Goal: Information Seeking & Learning: Learn about a topic

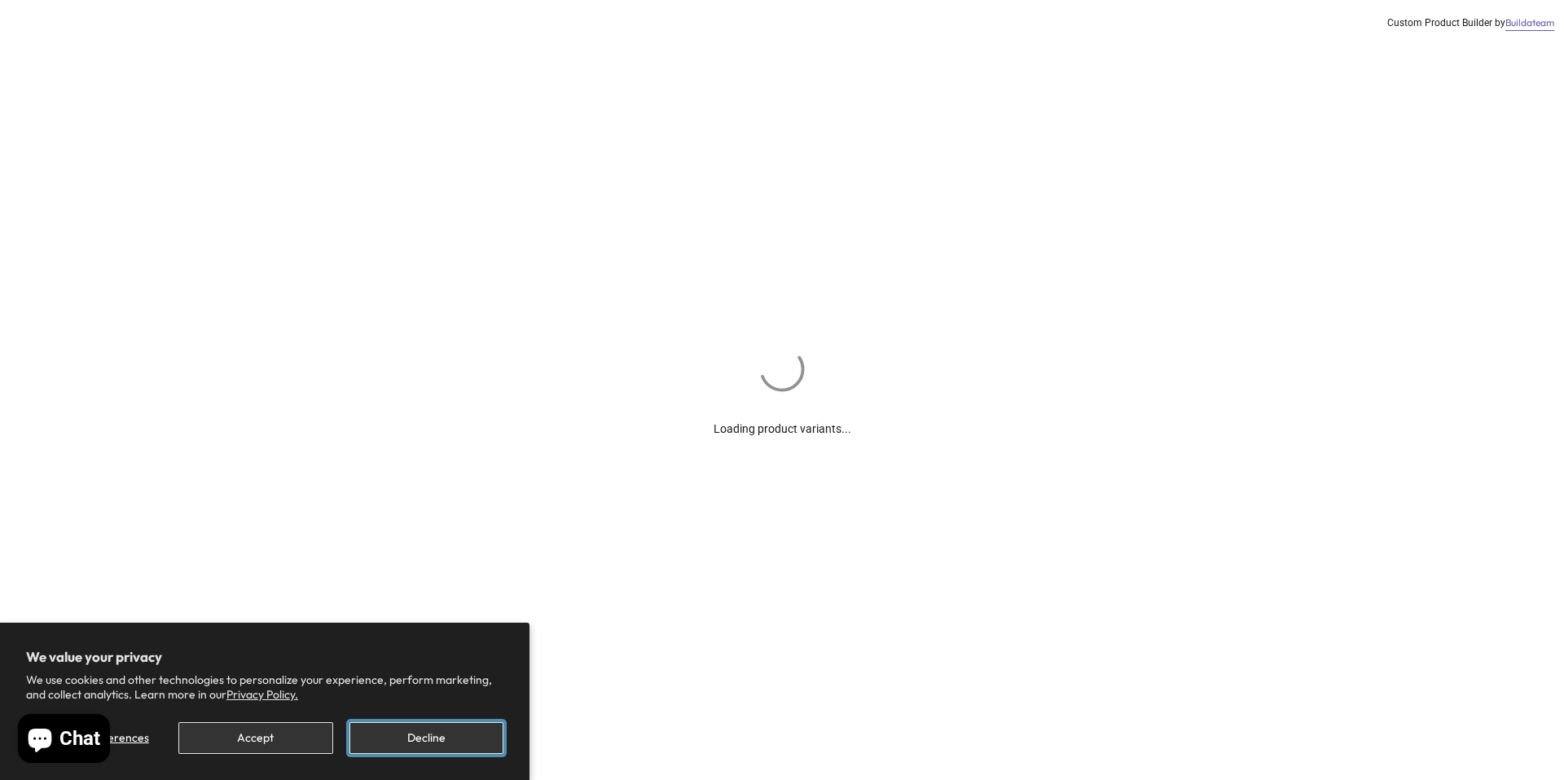
click at [473, 739] on button "Decline" at bounding box center [427, 738] width 154 height 32
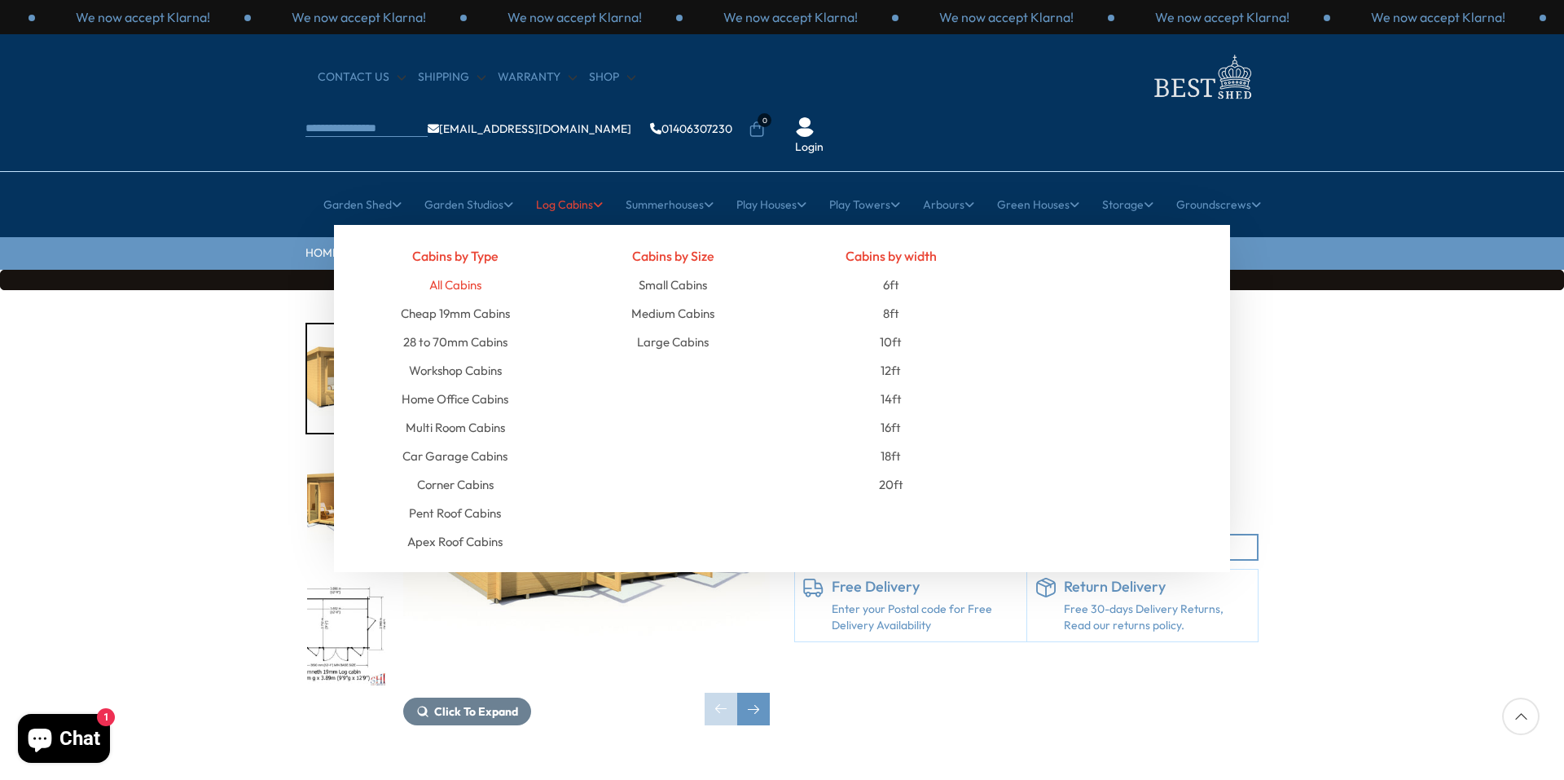
click at [470, 270] on link "All Cabins" at bounding box center [455, 284] width 52 height 29
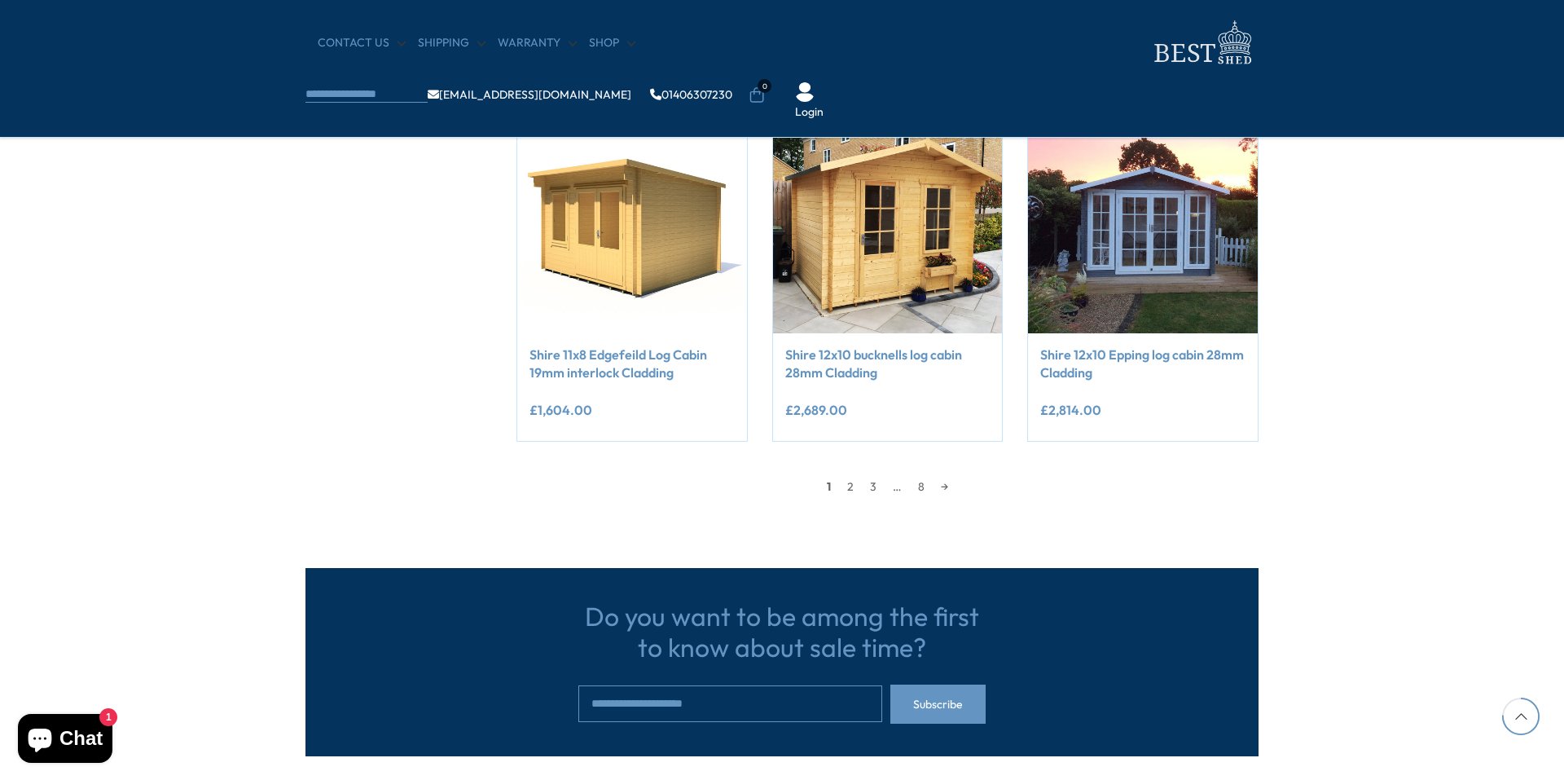
scroll to position [1385, 0]
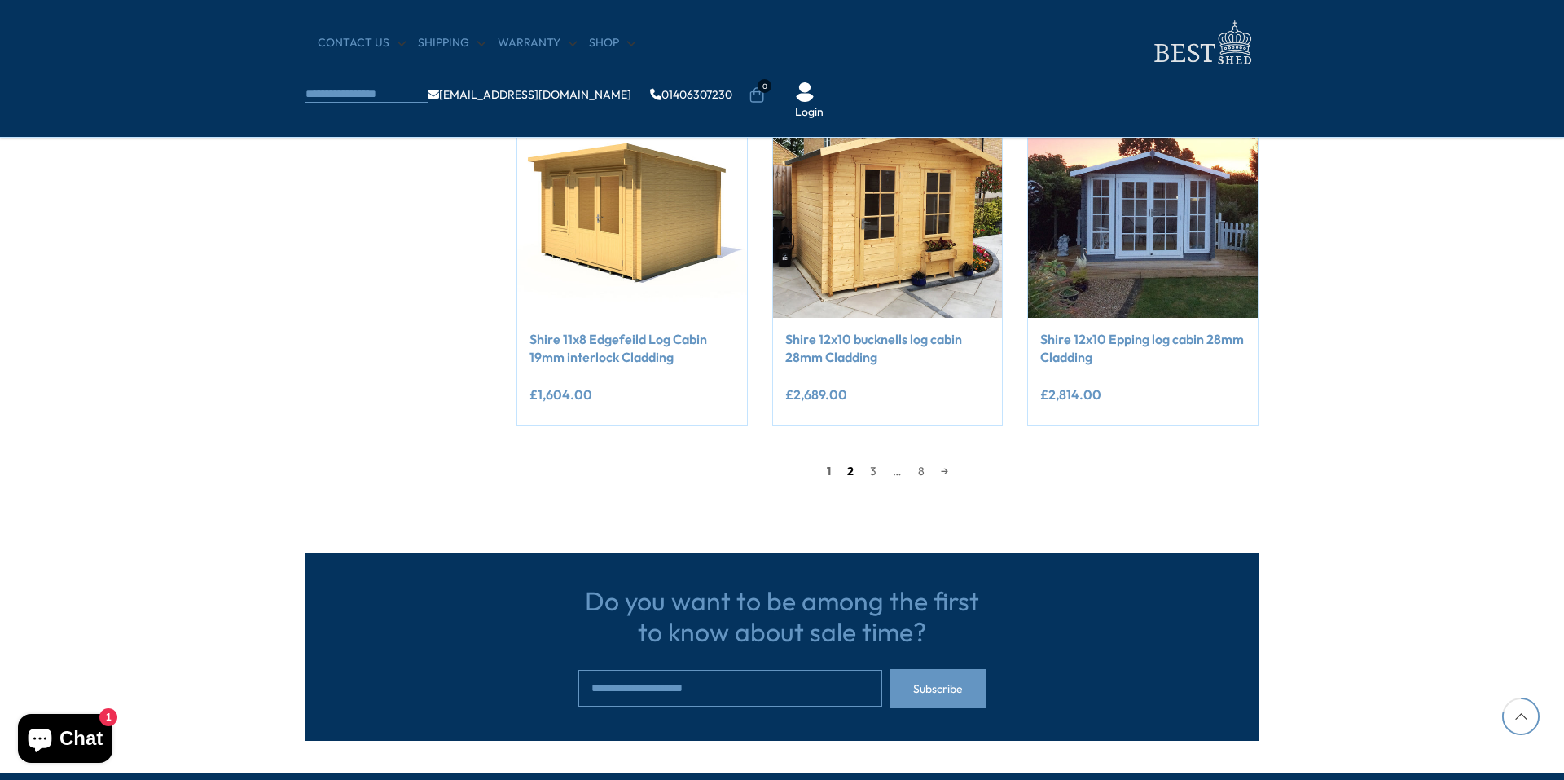
click at [848, 472] on link "2" at bounding box center [850, 471] width 23 height 24
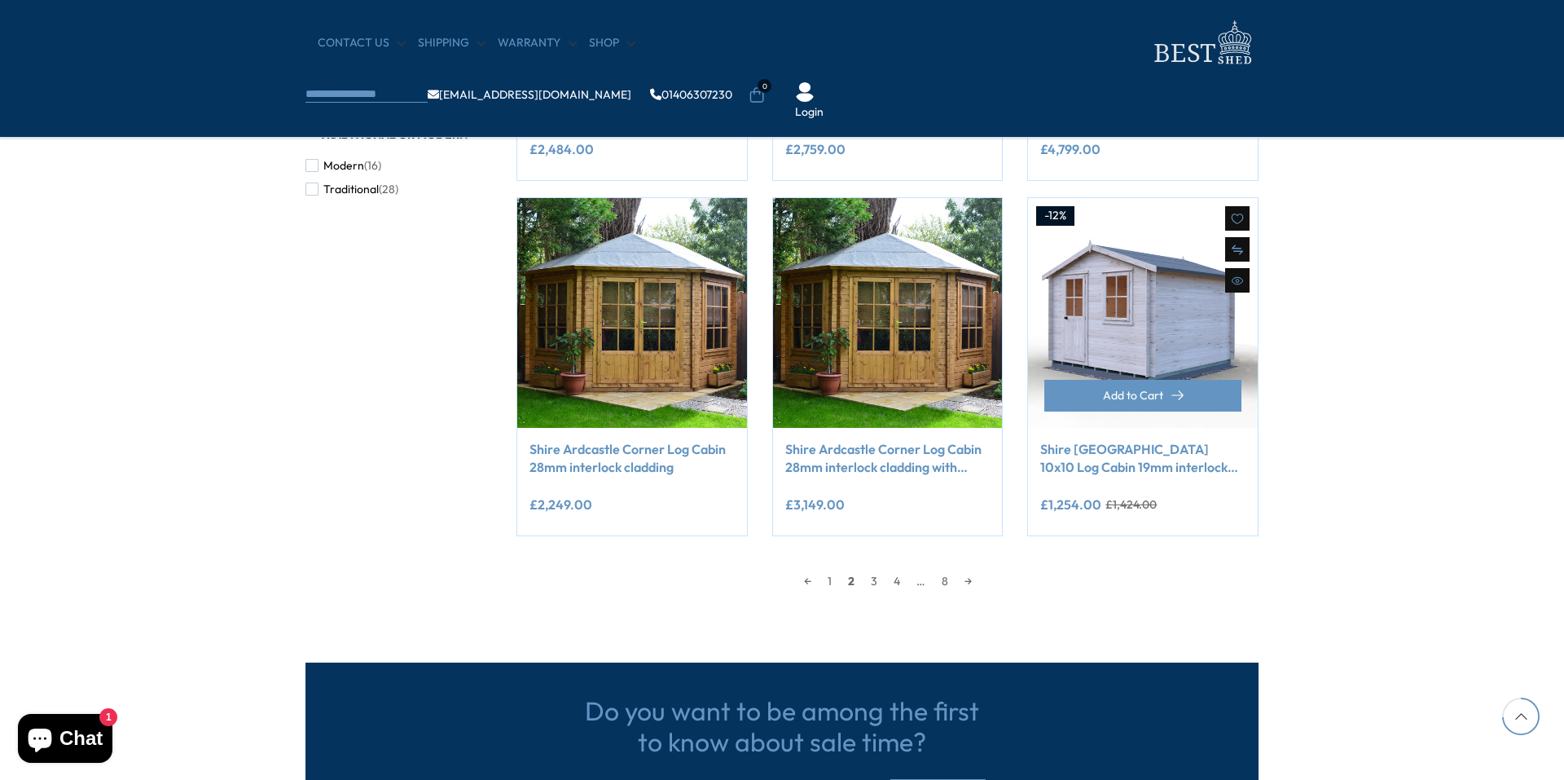
scroll to position [1370, 0]
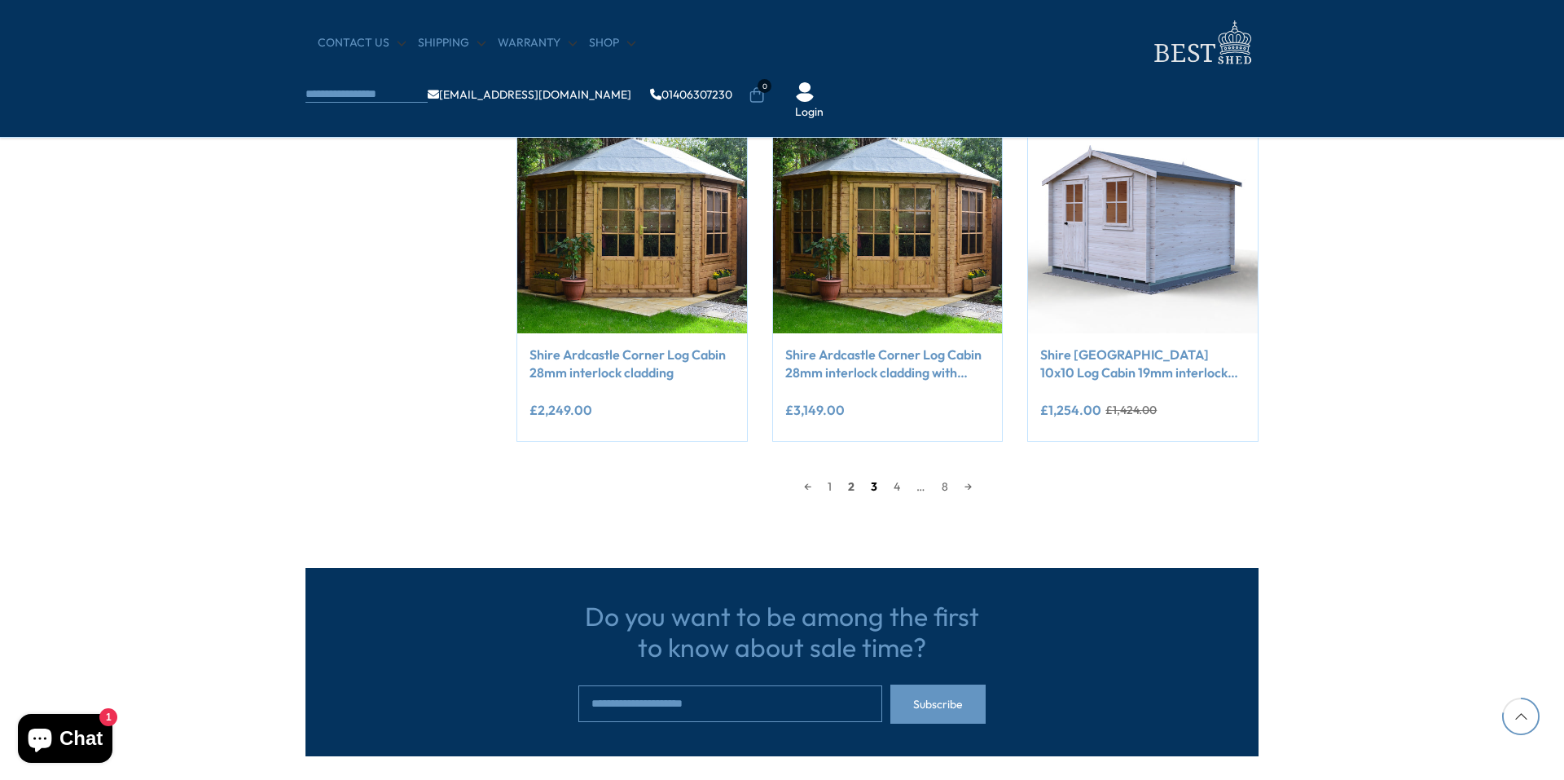
click at [873, 484] on link "3" at bounding box center [874, 486] width 23 height 24
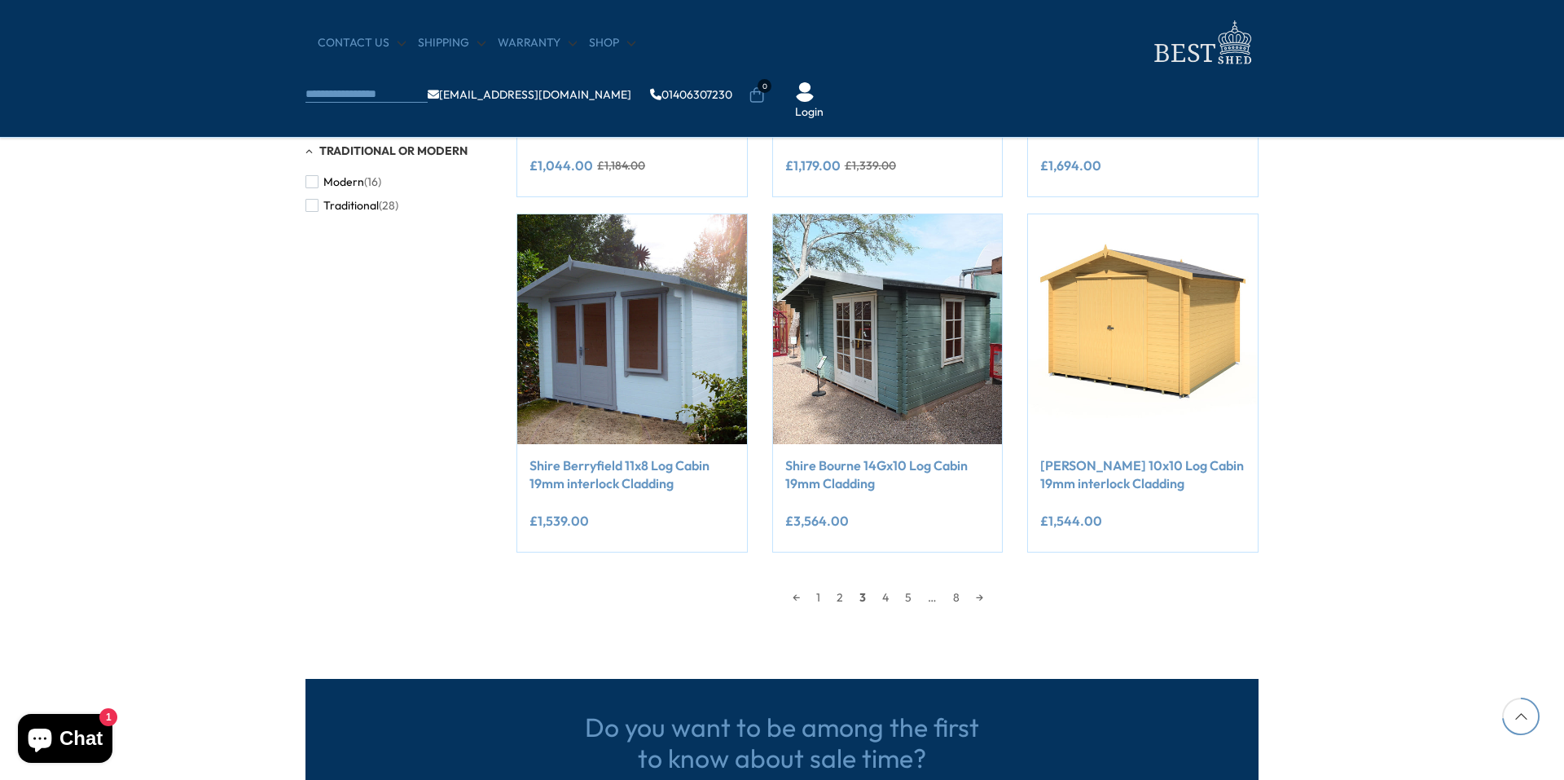
scroll to position [1288, 0]
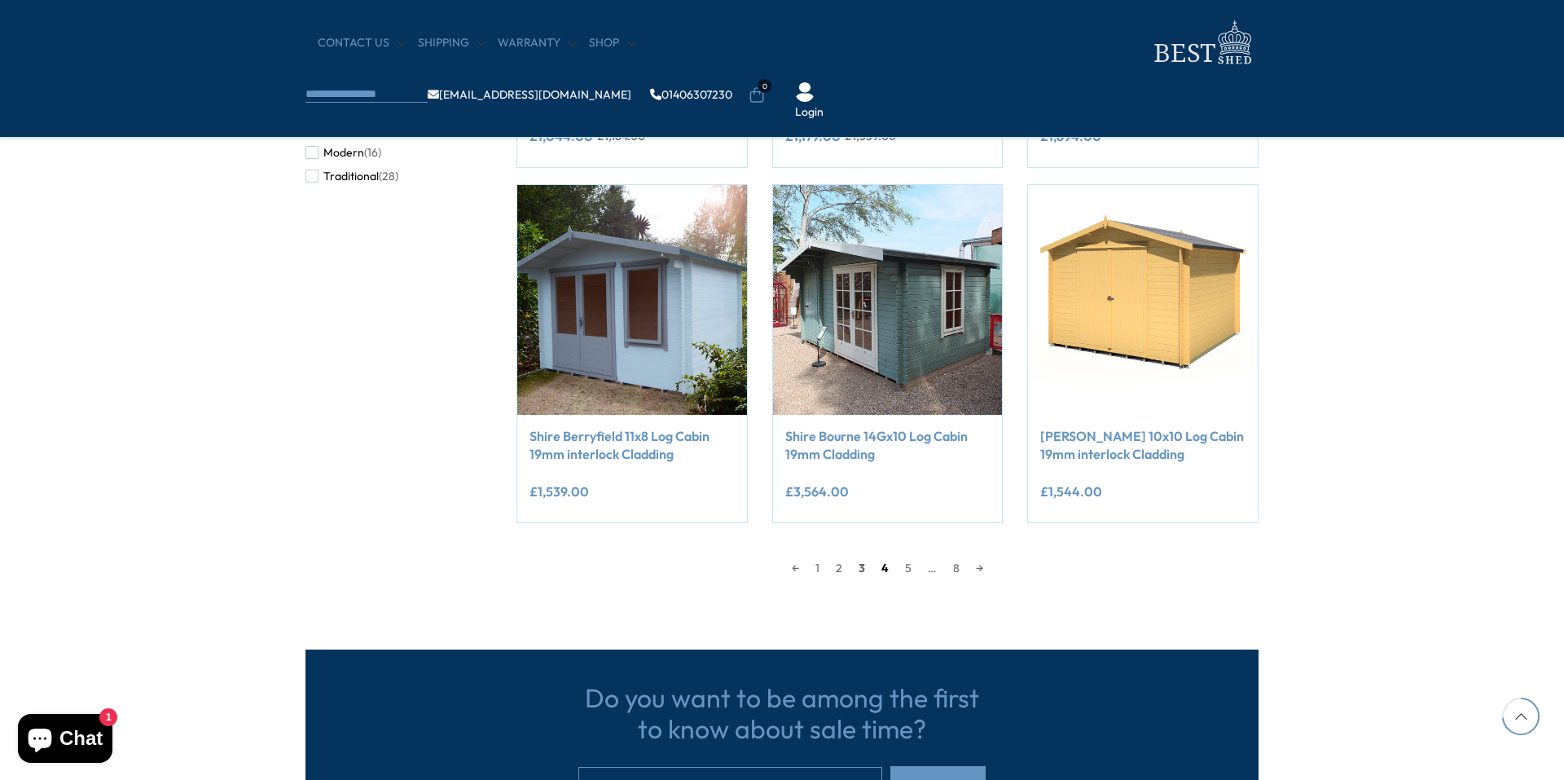
click at [886, 566] on link "4" at bounding box center [885, 568] width 24 height 24
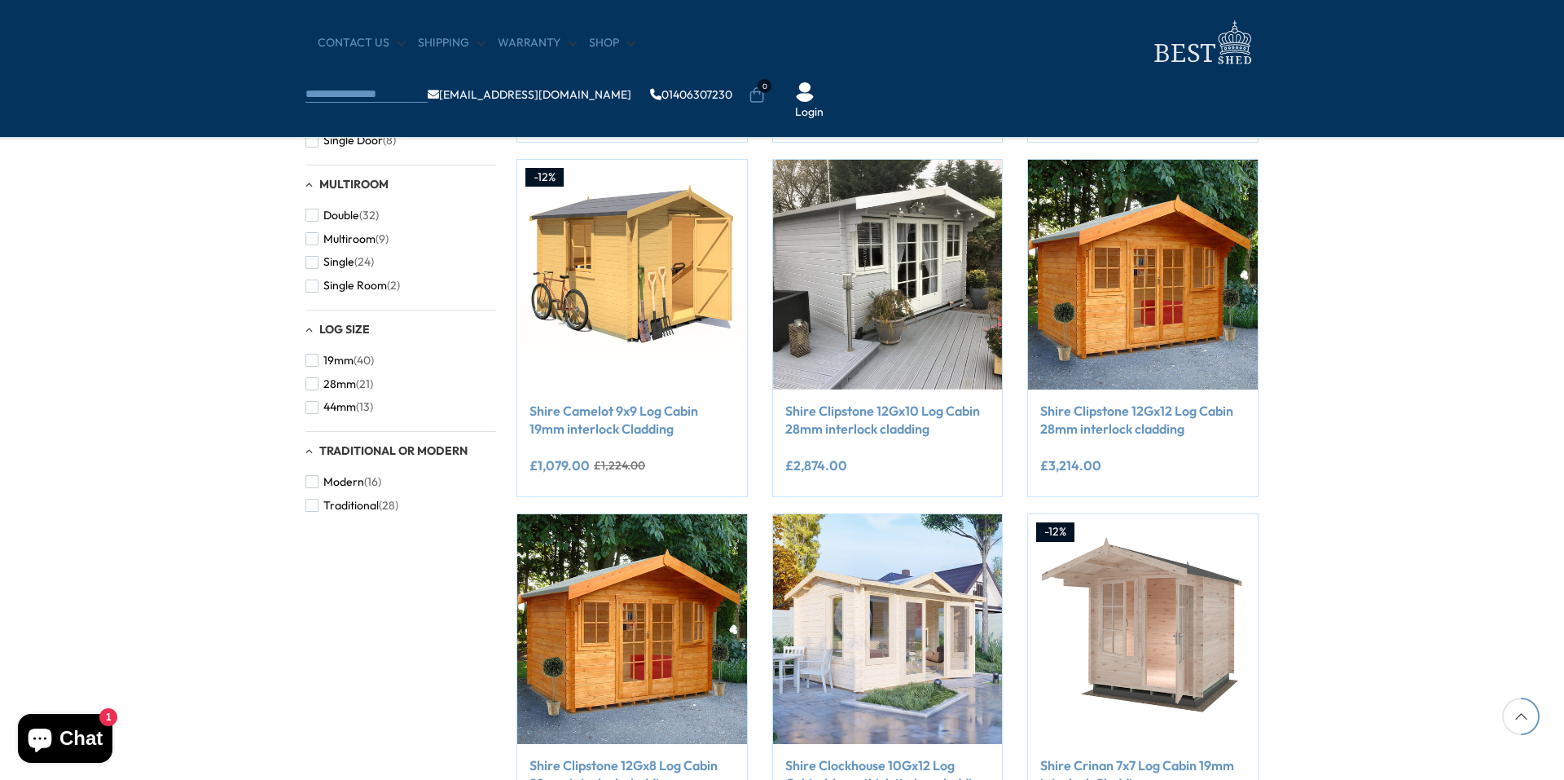
scroll to position [962, 0]
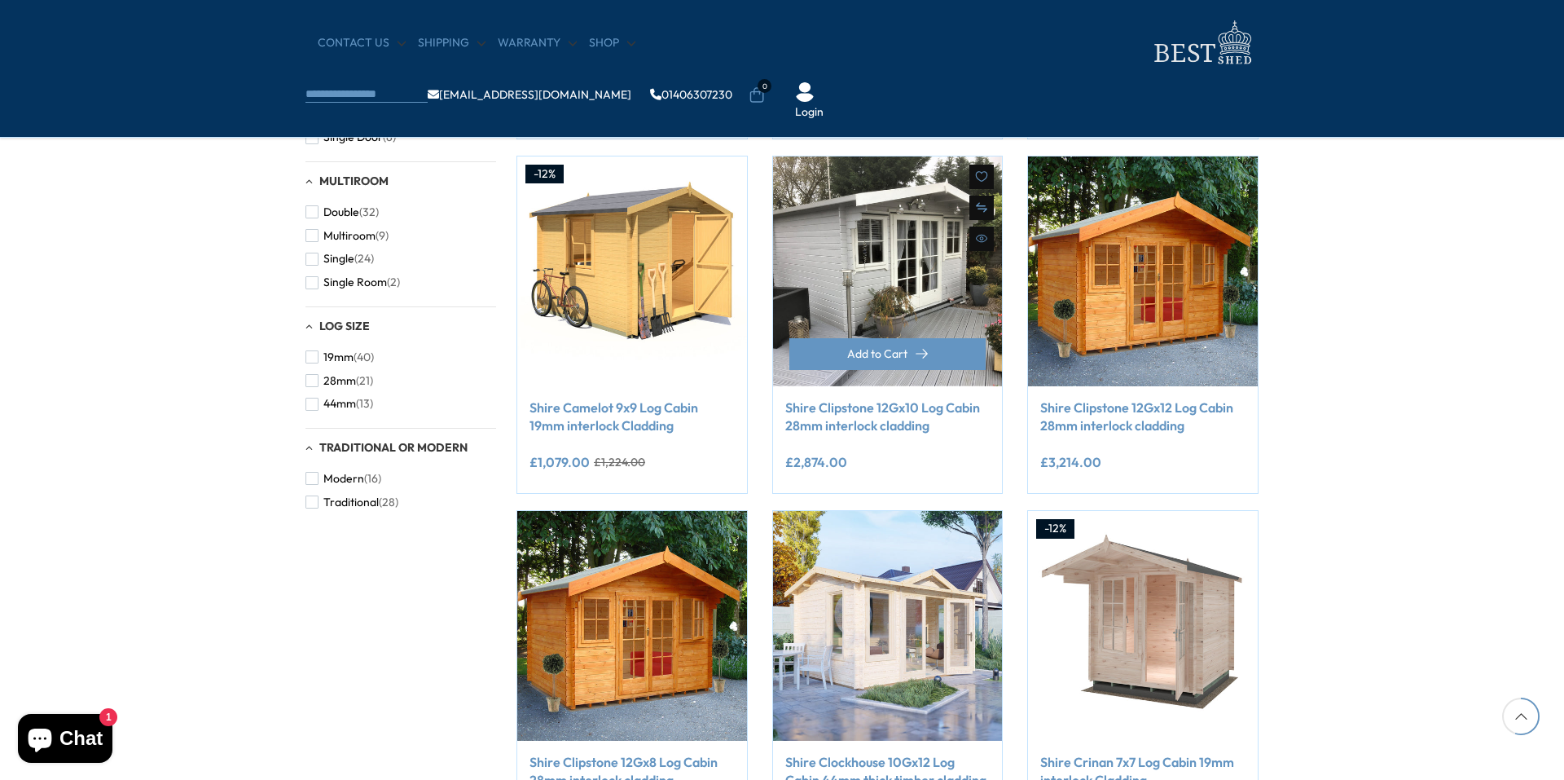
click at [870, 414] on link "Shire Clipstone 12Gx10 Log Cabin 28mm interlock cladding" at bounding box center [887, 416] width 205 height 37
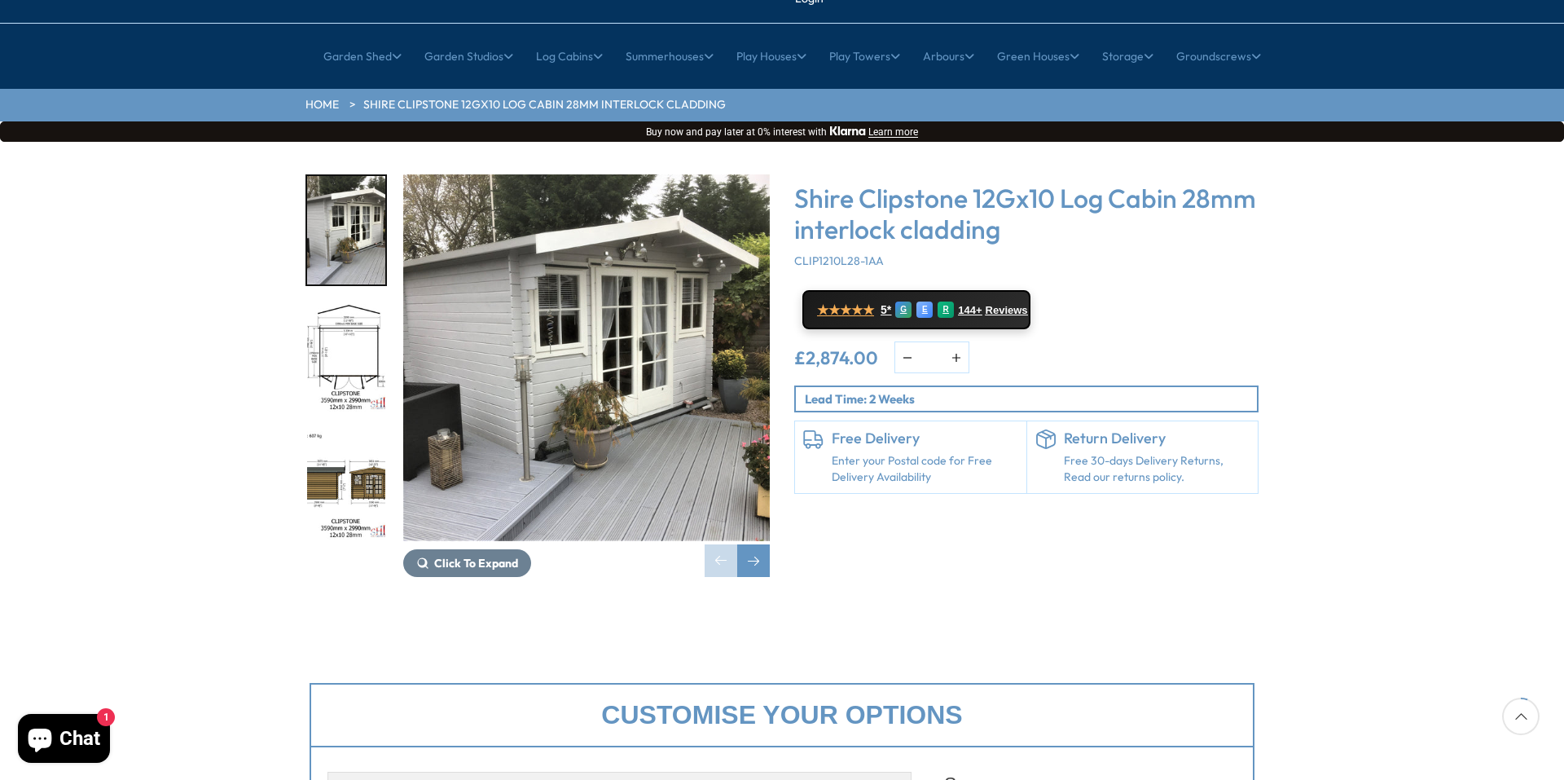
scroll to position [163, 0]
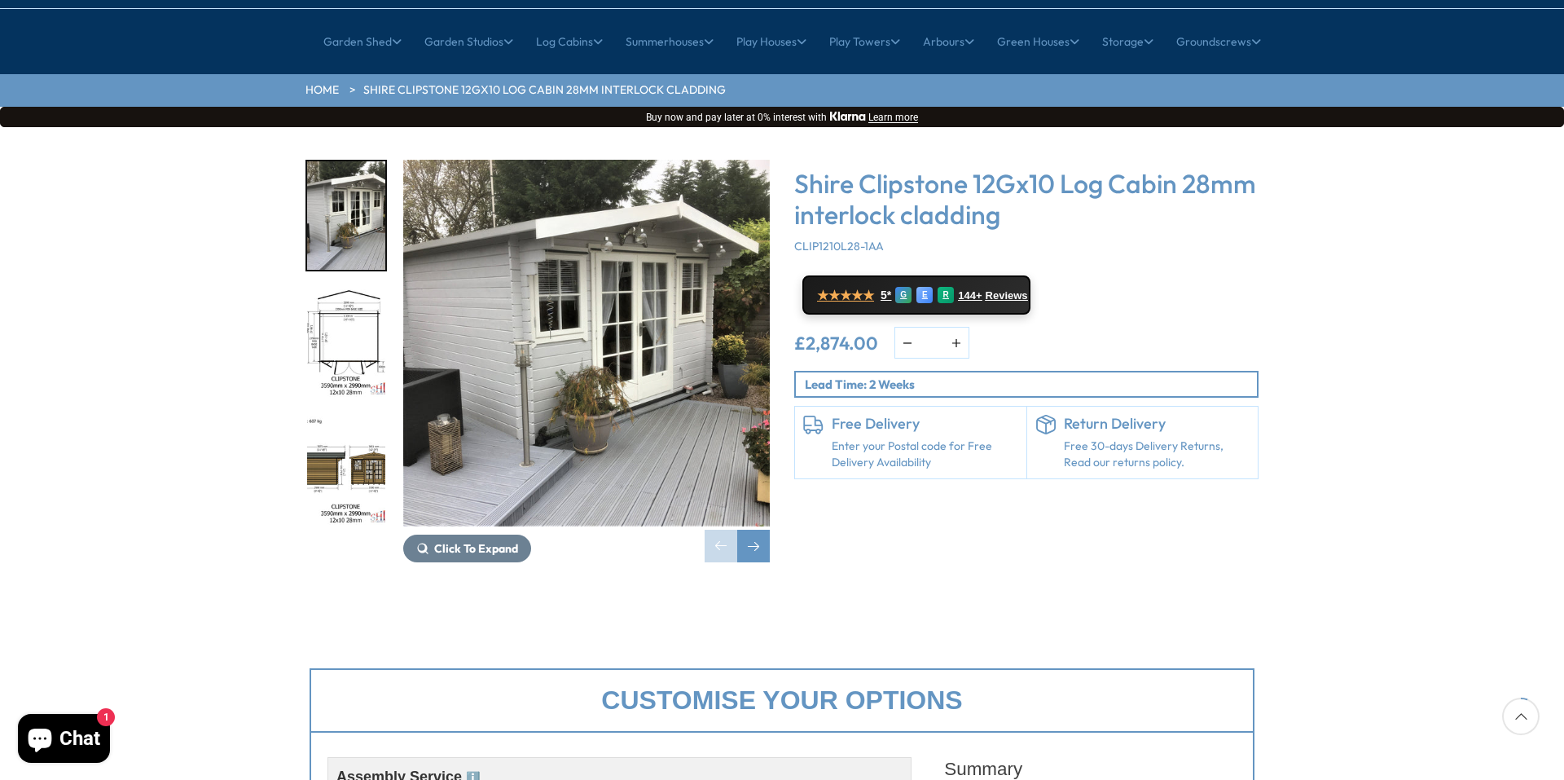
click at [340, 294] on img "2 / 18" at bounding box center [346, 343] width 78 height 108
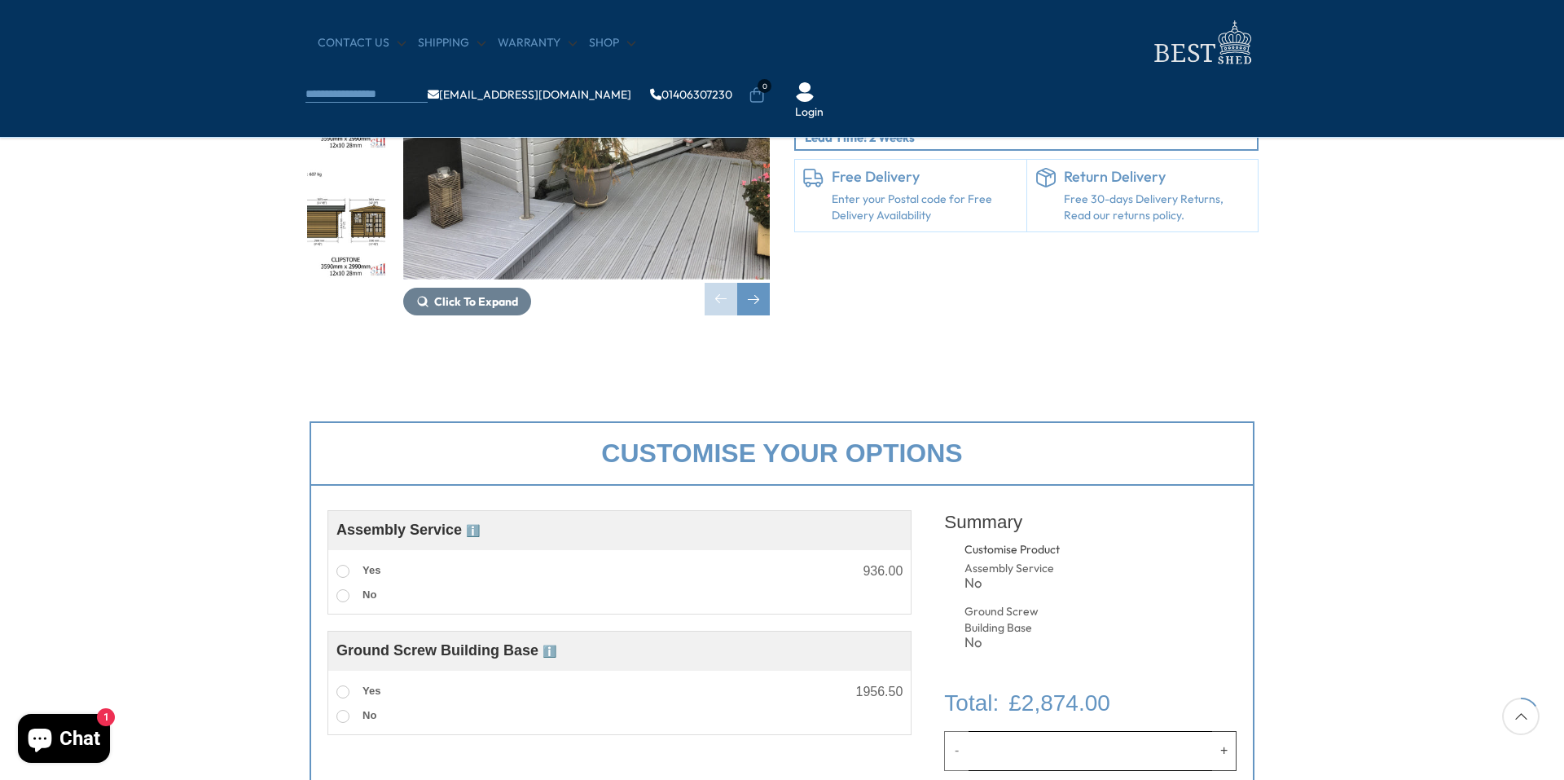
scroll to position [407, 0]
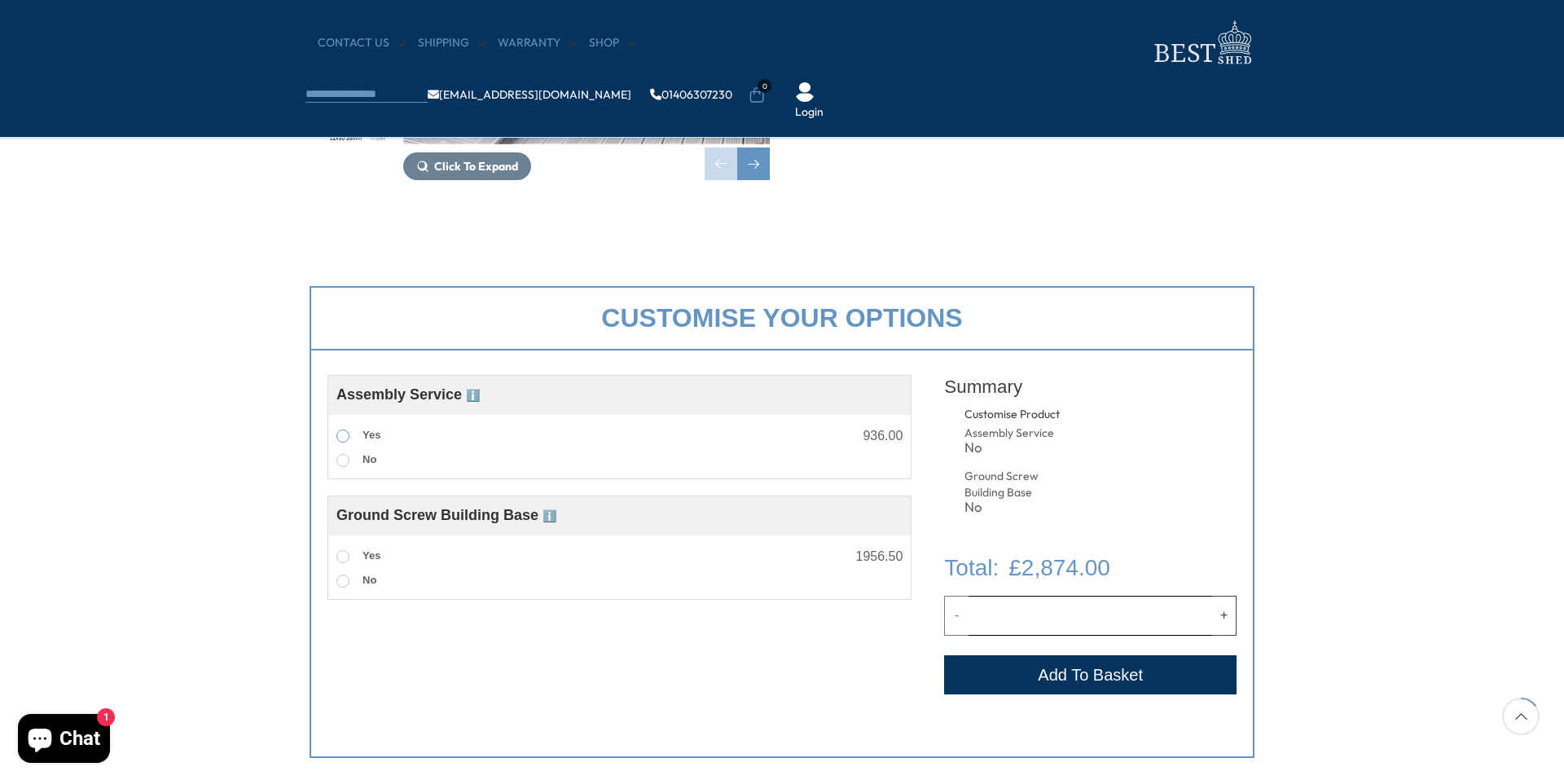
click at [341, 434] on span at bounding box center [342, 435] width 13 height 13
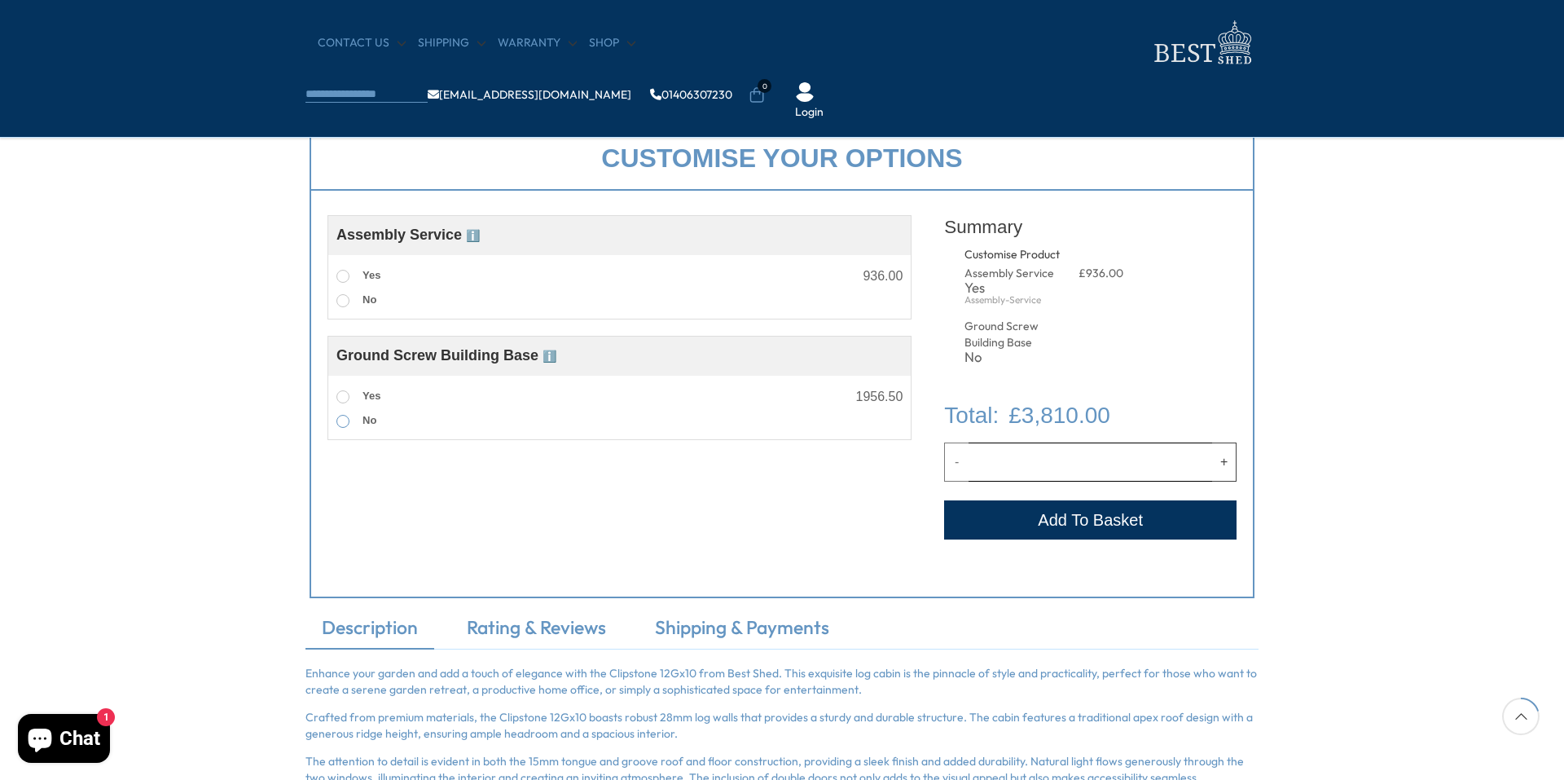
scroll to position [570, 0]
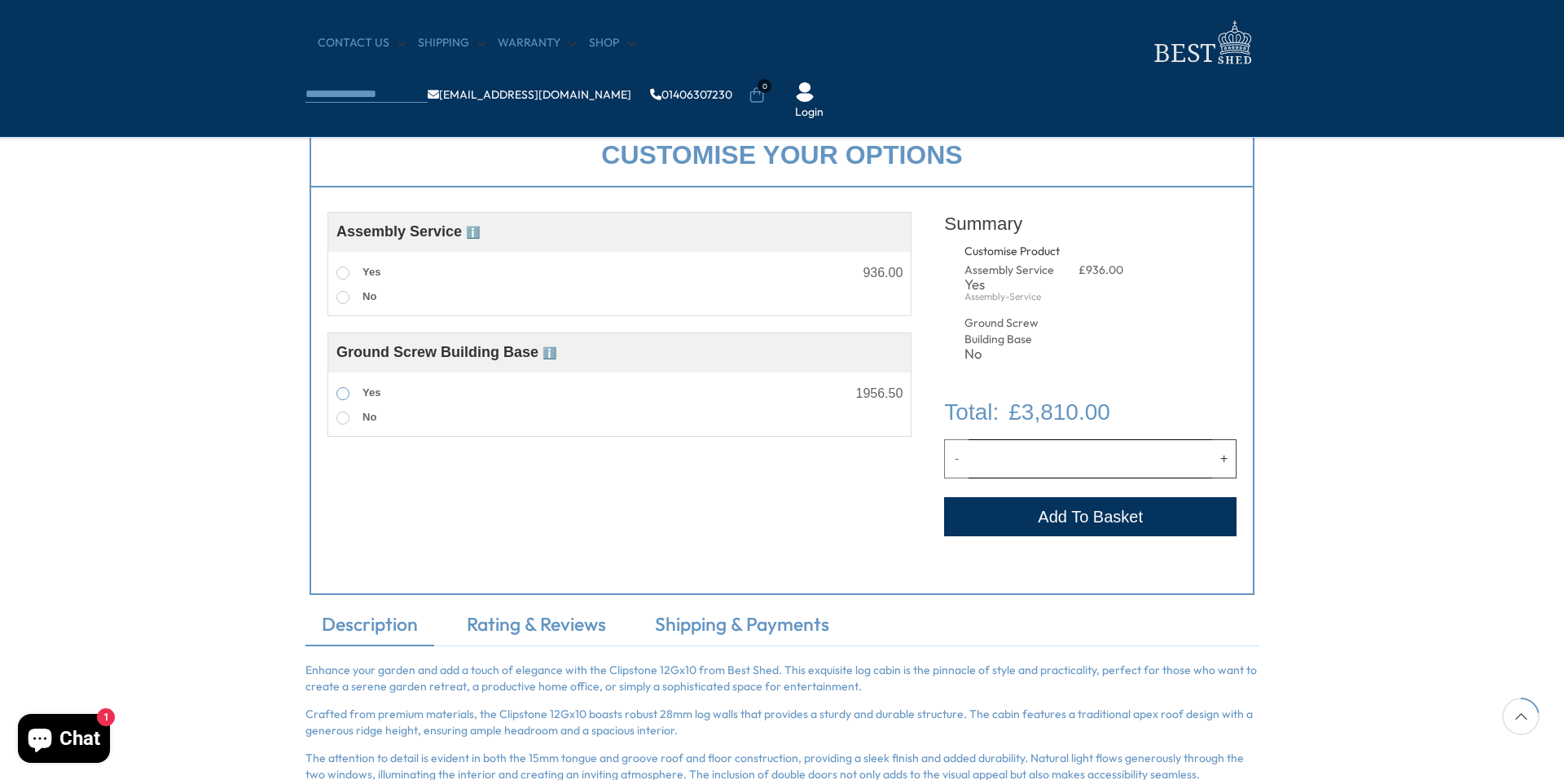
click at [343, 396] on span at bounding box center [342, 393] width 13 height 13
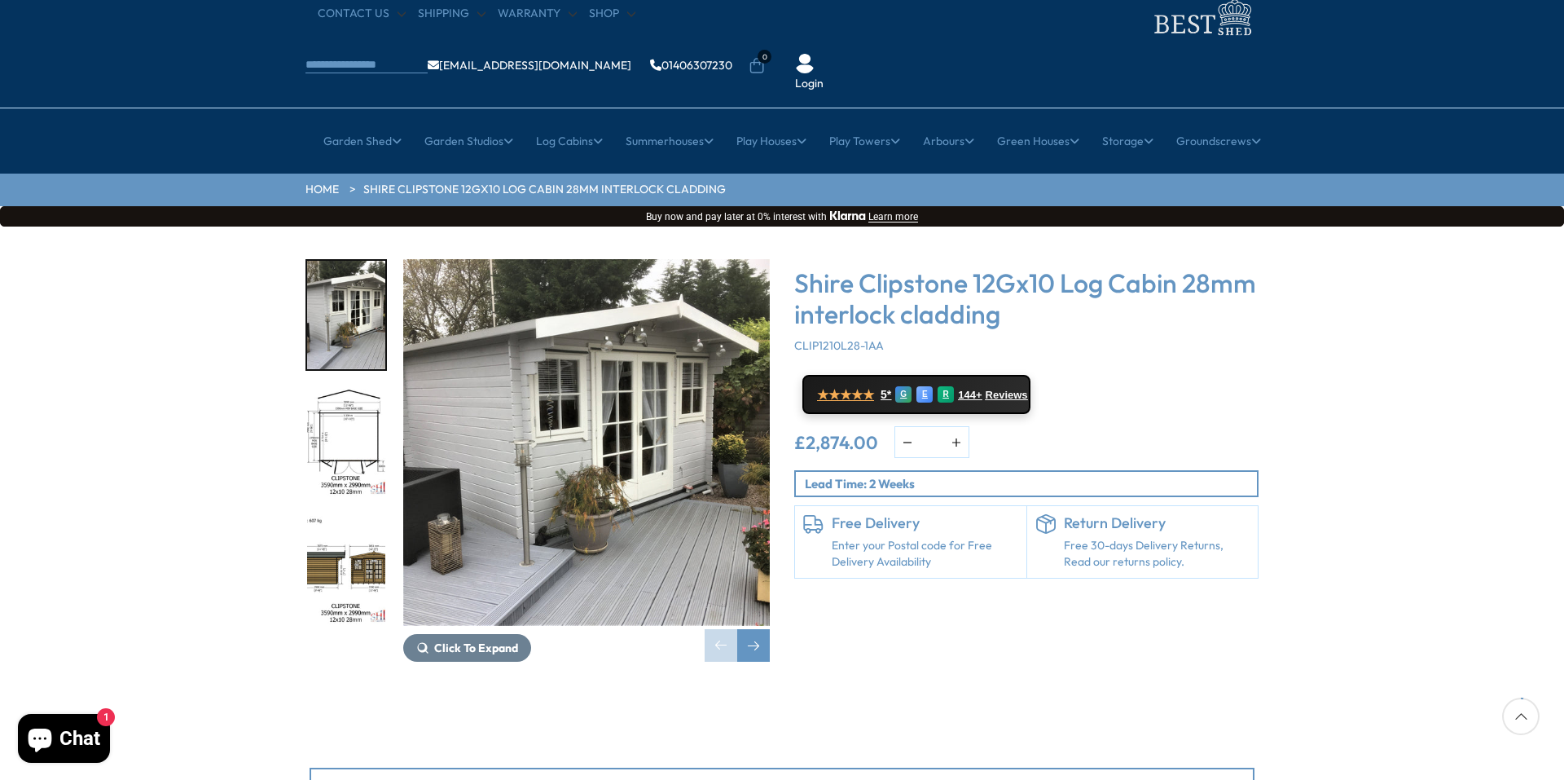
scroll to position [163, 0]
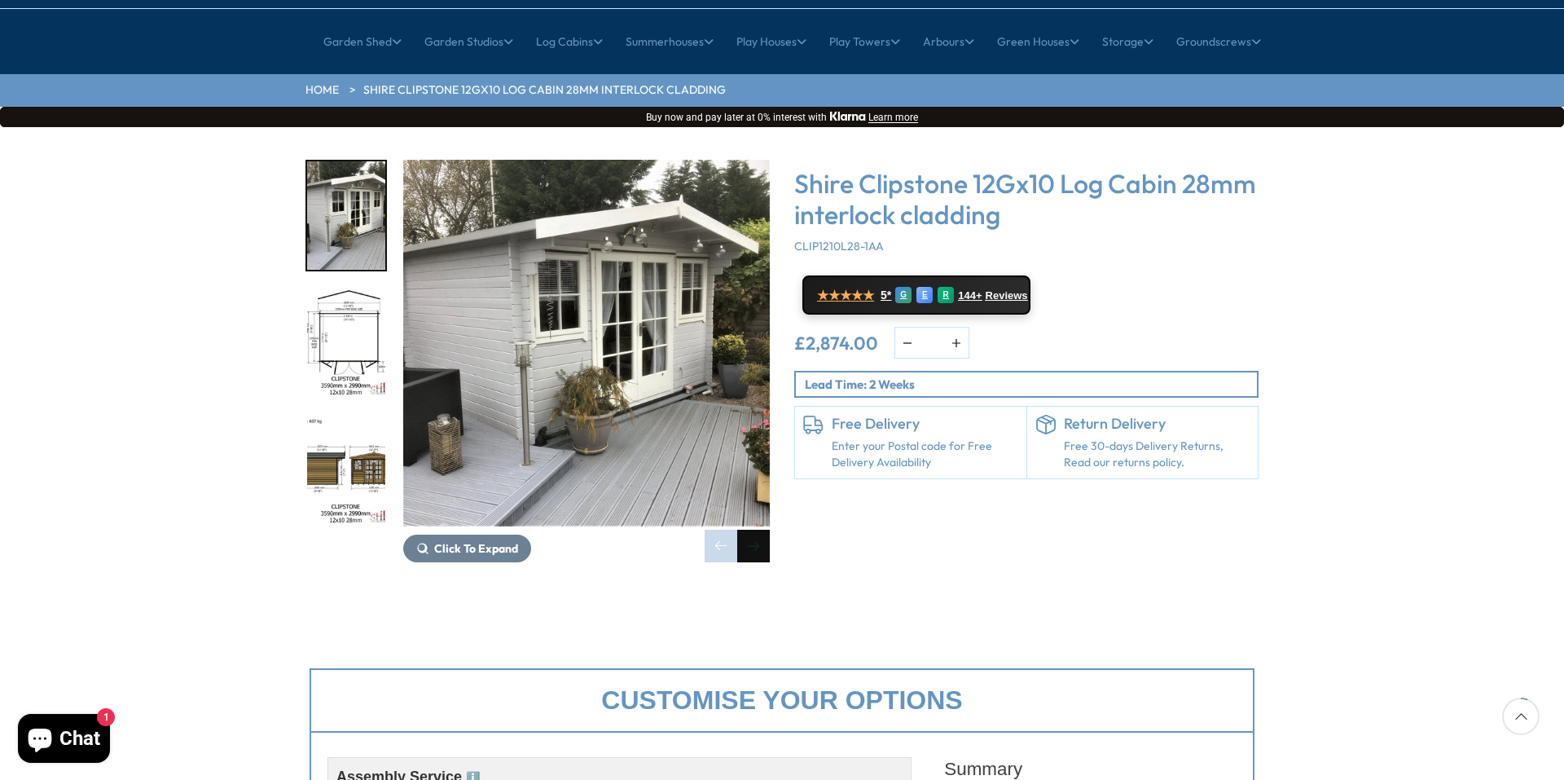
click at [757, 530] on div "Next slide" at bounding box center [753, 546] width 33 height 33
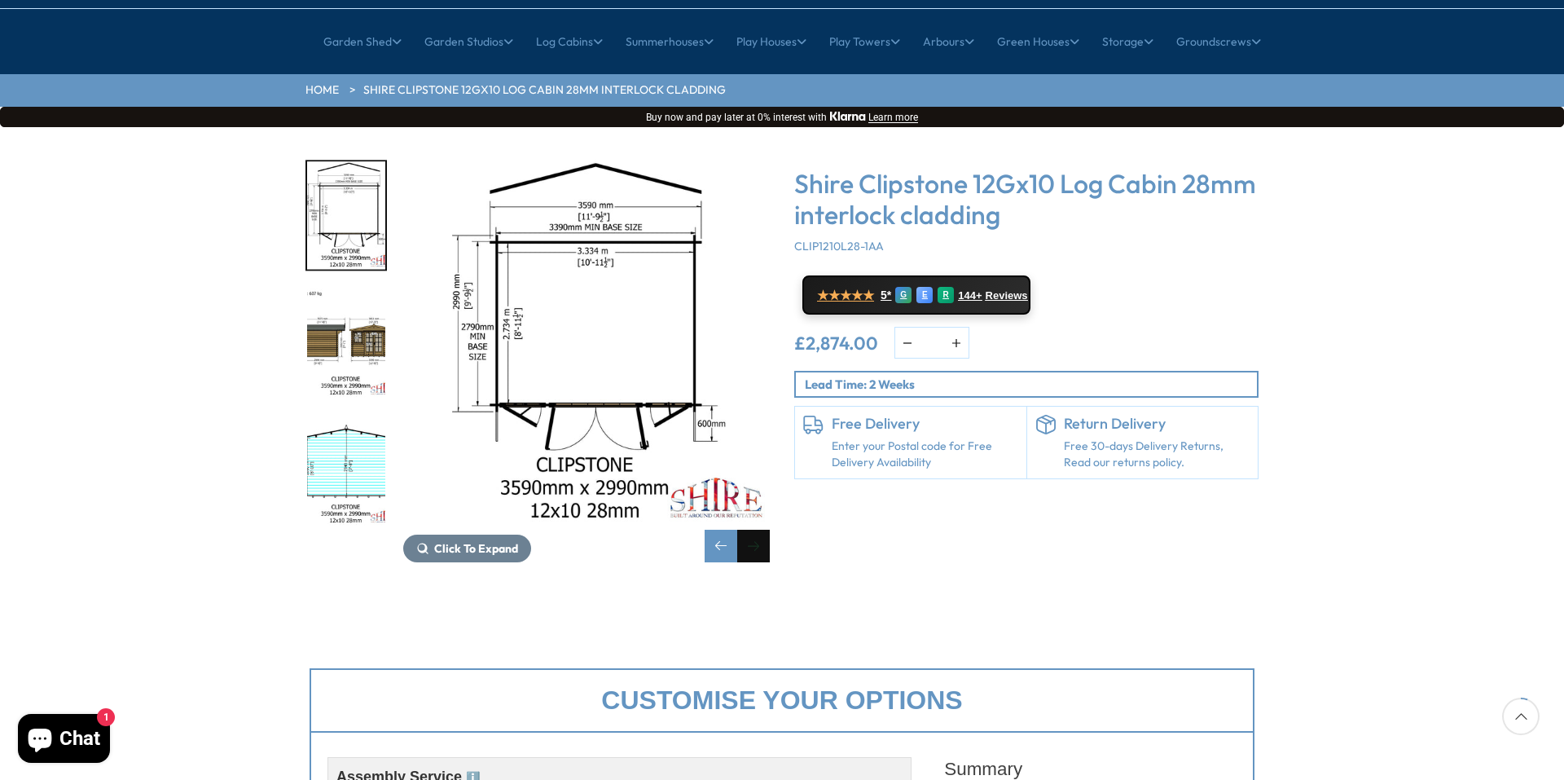
click at [757, 530] on div "Next slide" at bounding box center [753, 546] width 33 height 33
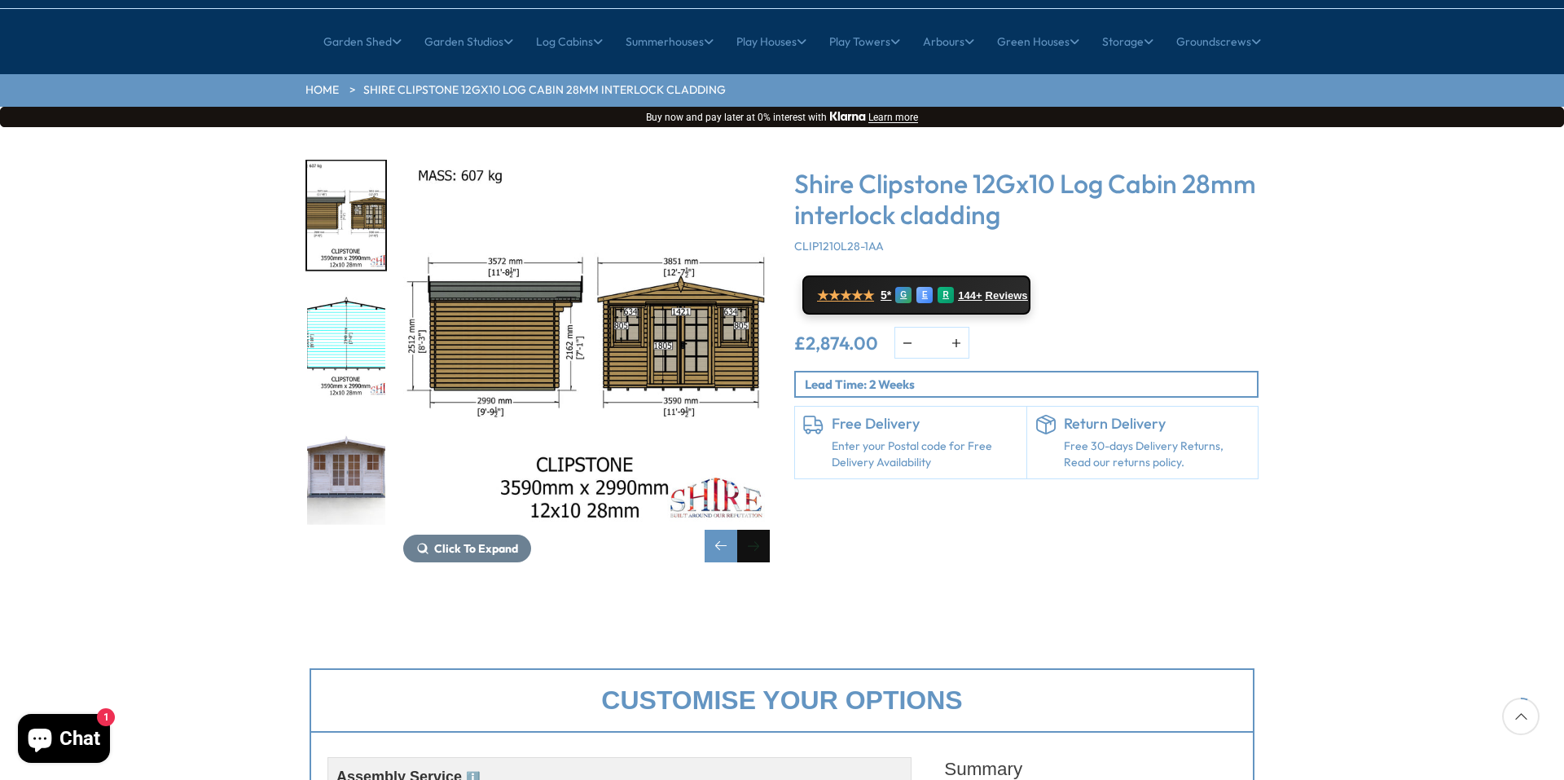
click at [757, 530] on div "Next slide" at bounding box center [753, 546] width 33 height 33
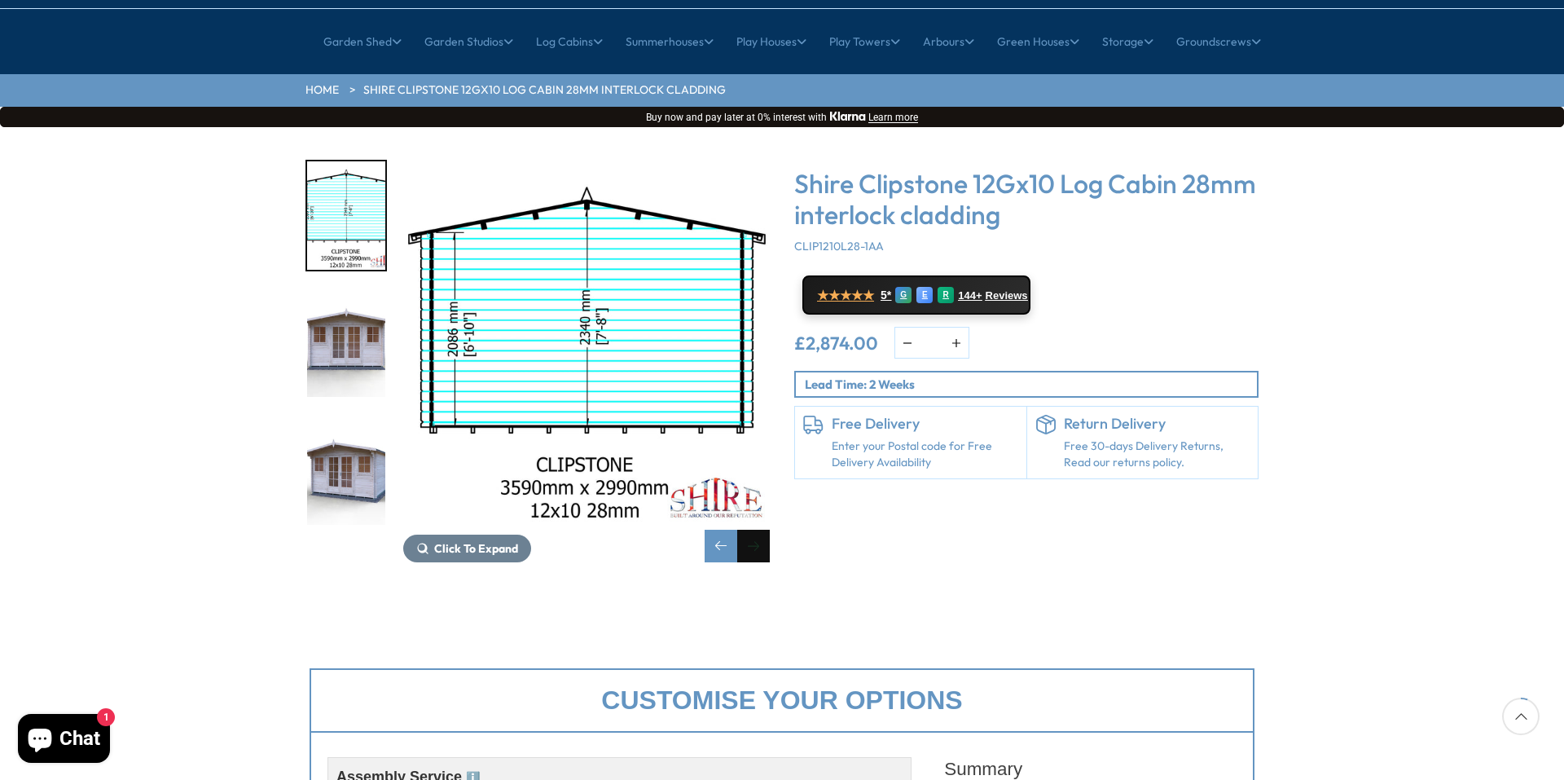
click at [757, 530] on div "Next slide" at bounding box center [753, 546] width 33 height 33
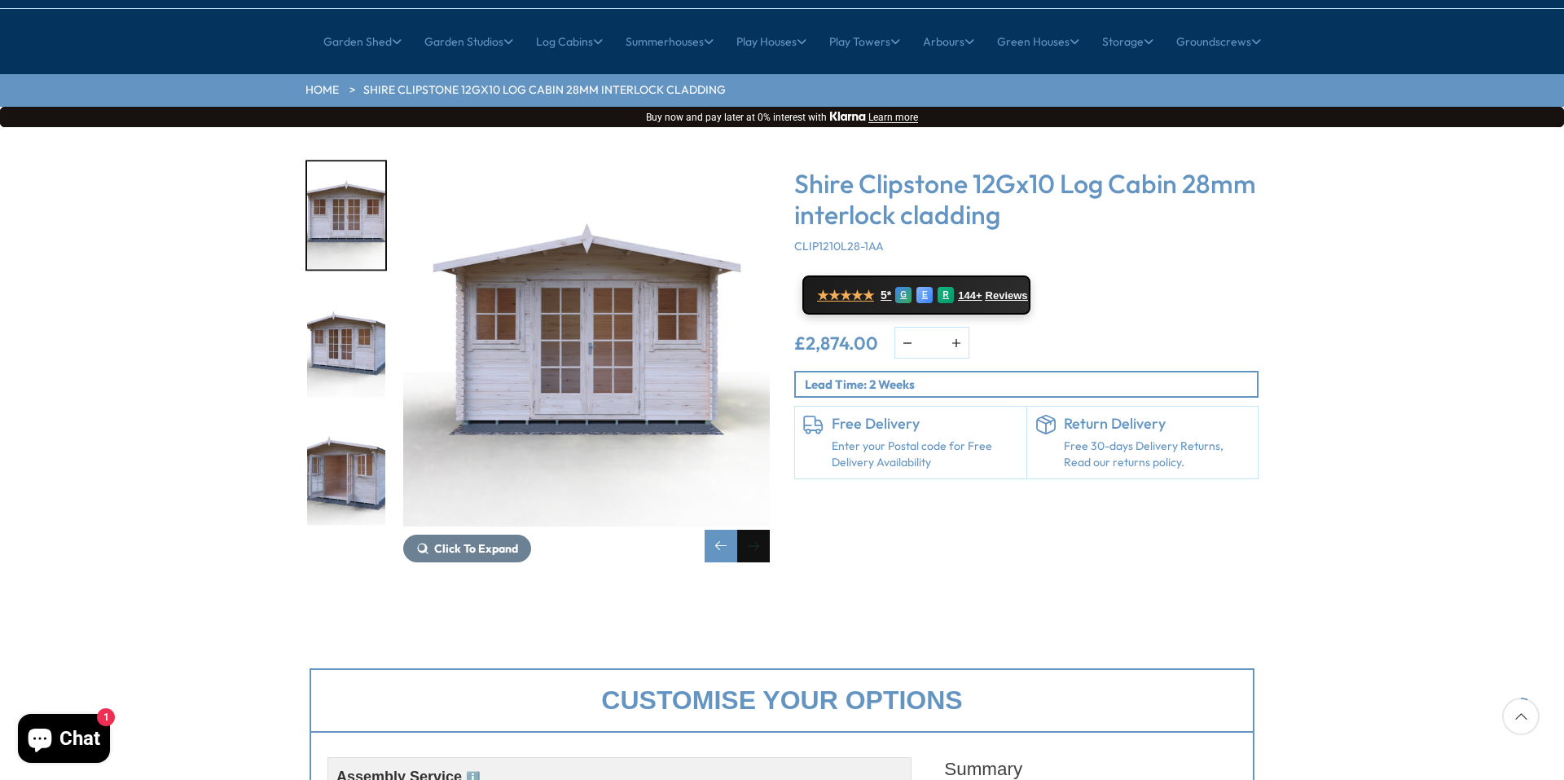
click at [757, 530] on div "Next slide" at bounding box center [753, 546] width 33 height 33
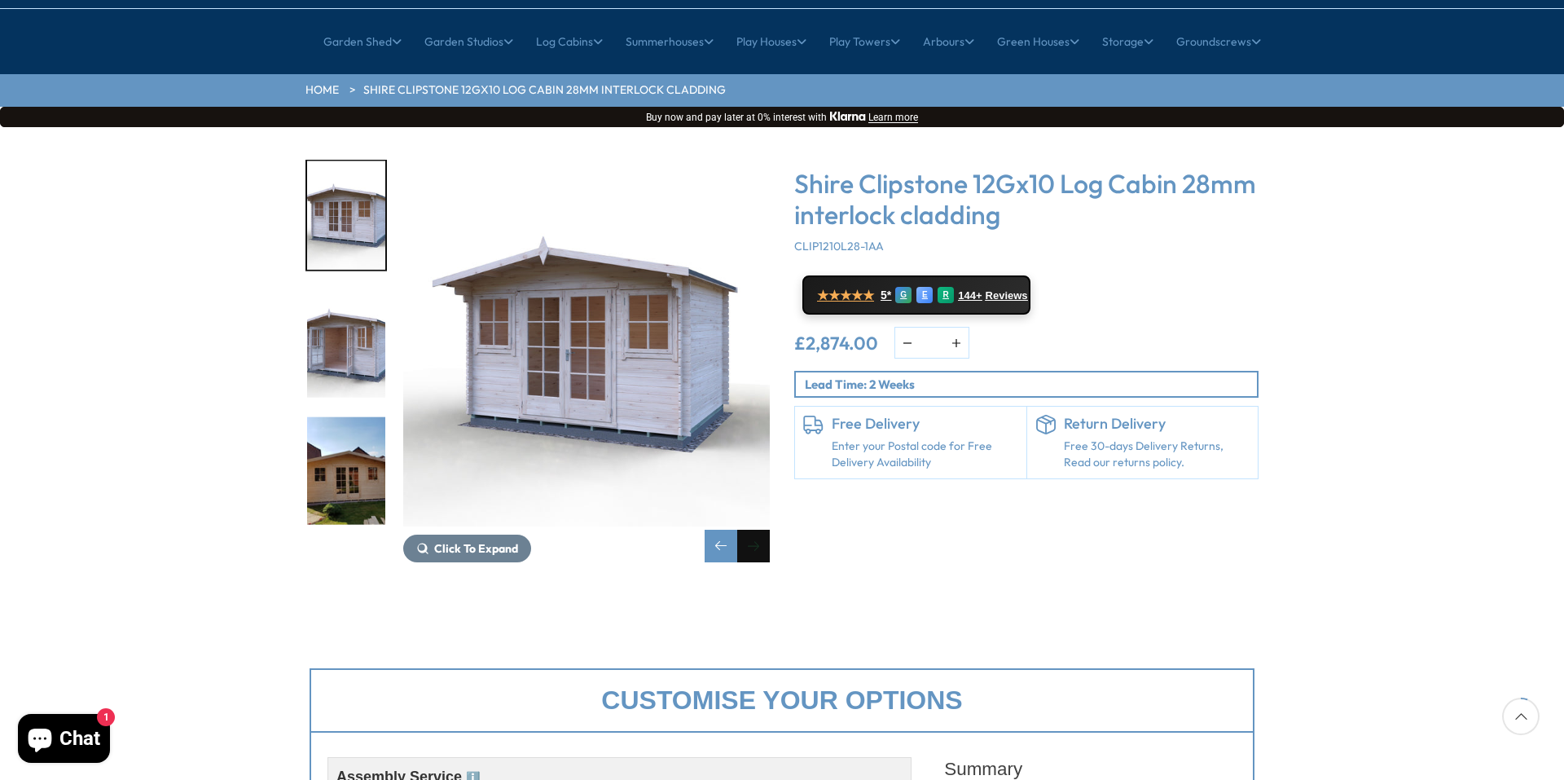
click at [757, 530] on div "Next slide" at bounding box center [753, 546] width 33 height 33
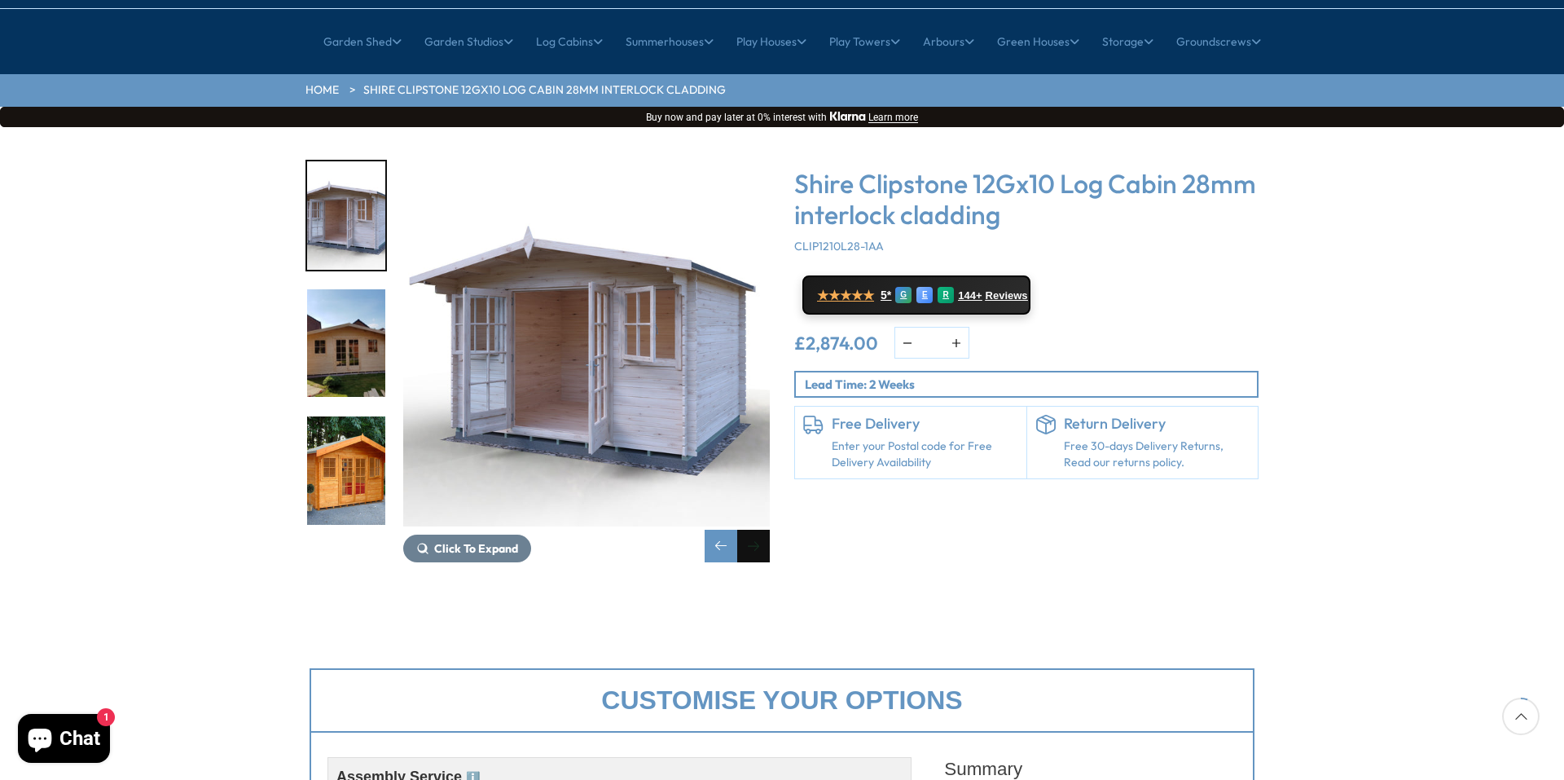
click at [757, 530] on div "Next slide" at bounding box center [753, 546] width 33 height 33
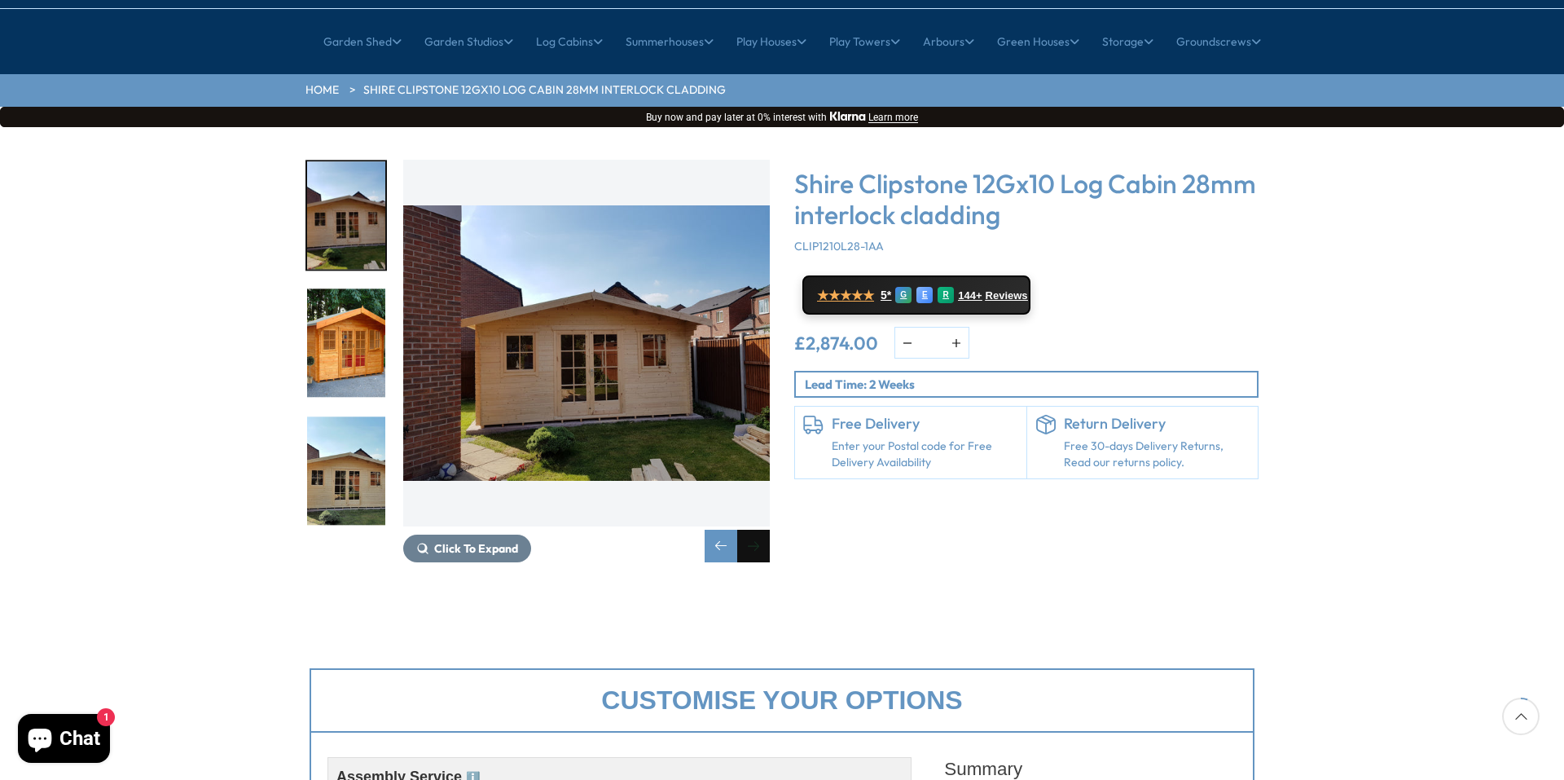
click at [757, 530] on div "Next slide" at bounding box center [753, 546] width 33 height 33
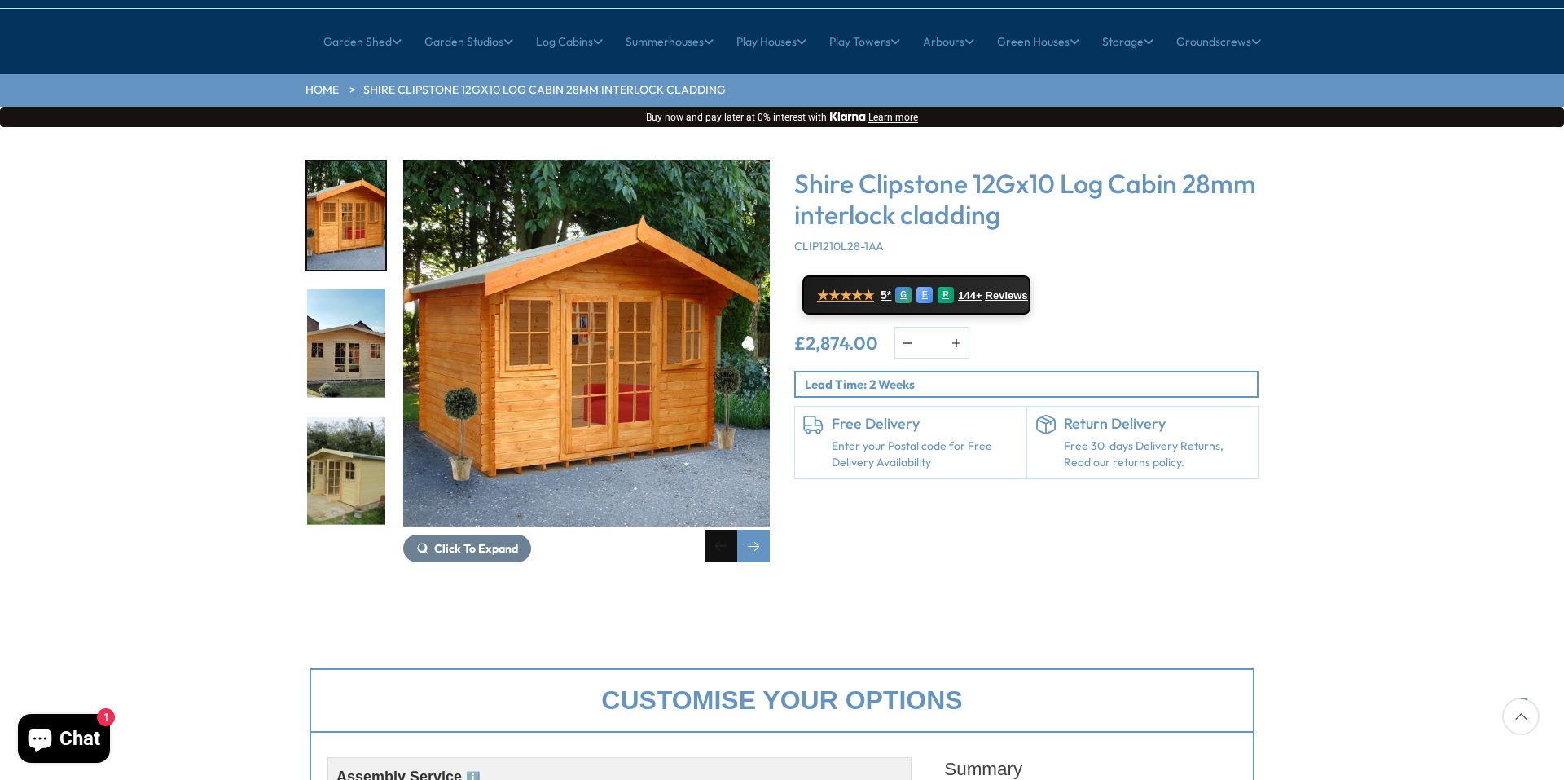
click at [728, 530] on div "Previous slide" at bounding box center [721, 546] width 33 height 33
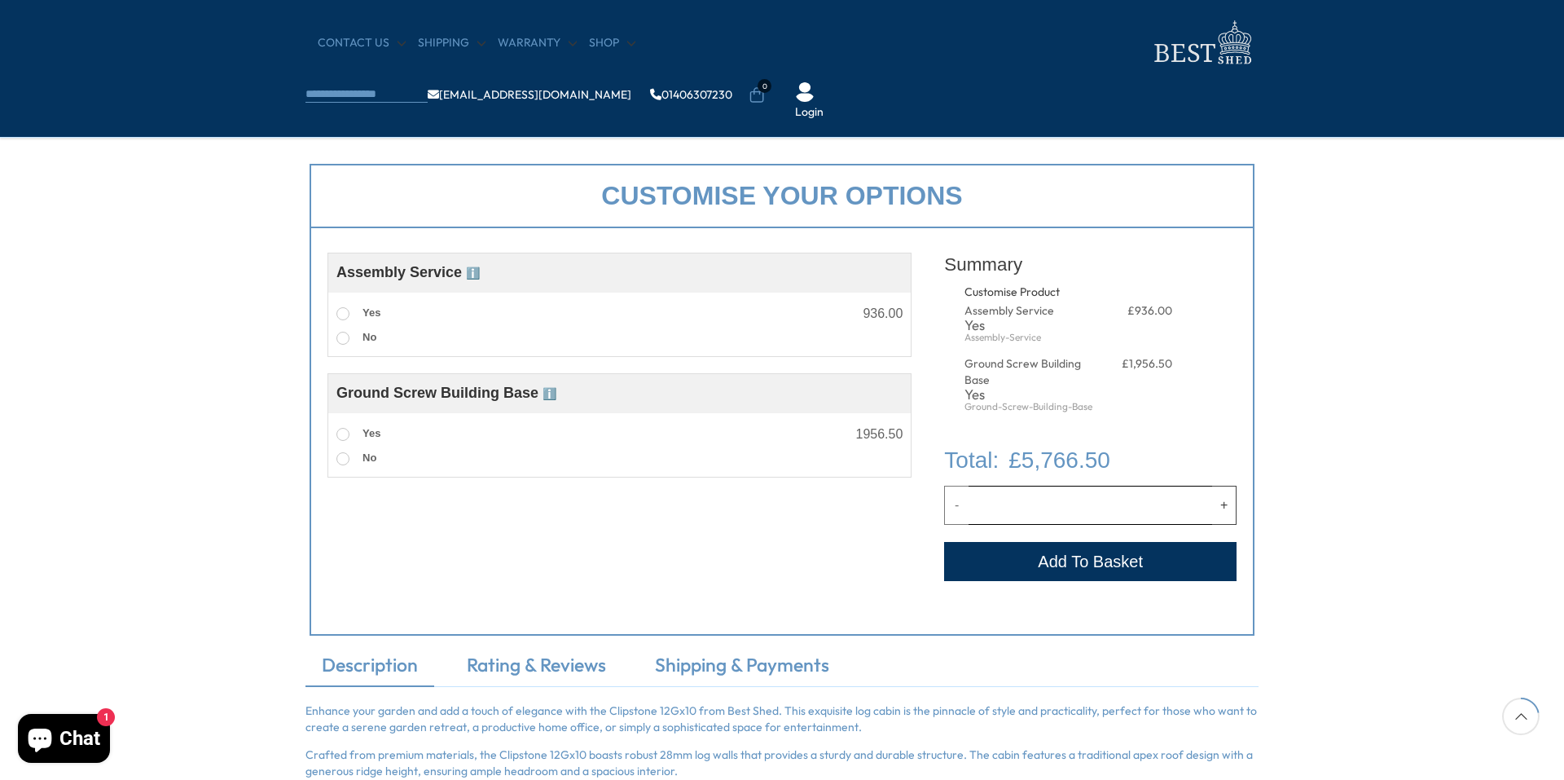
scroll to position [570, 0]
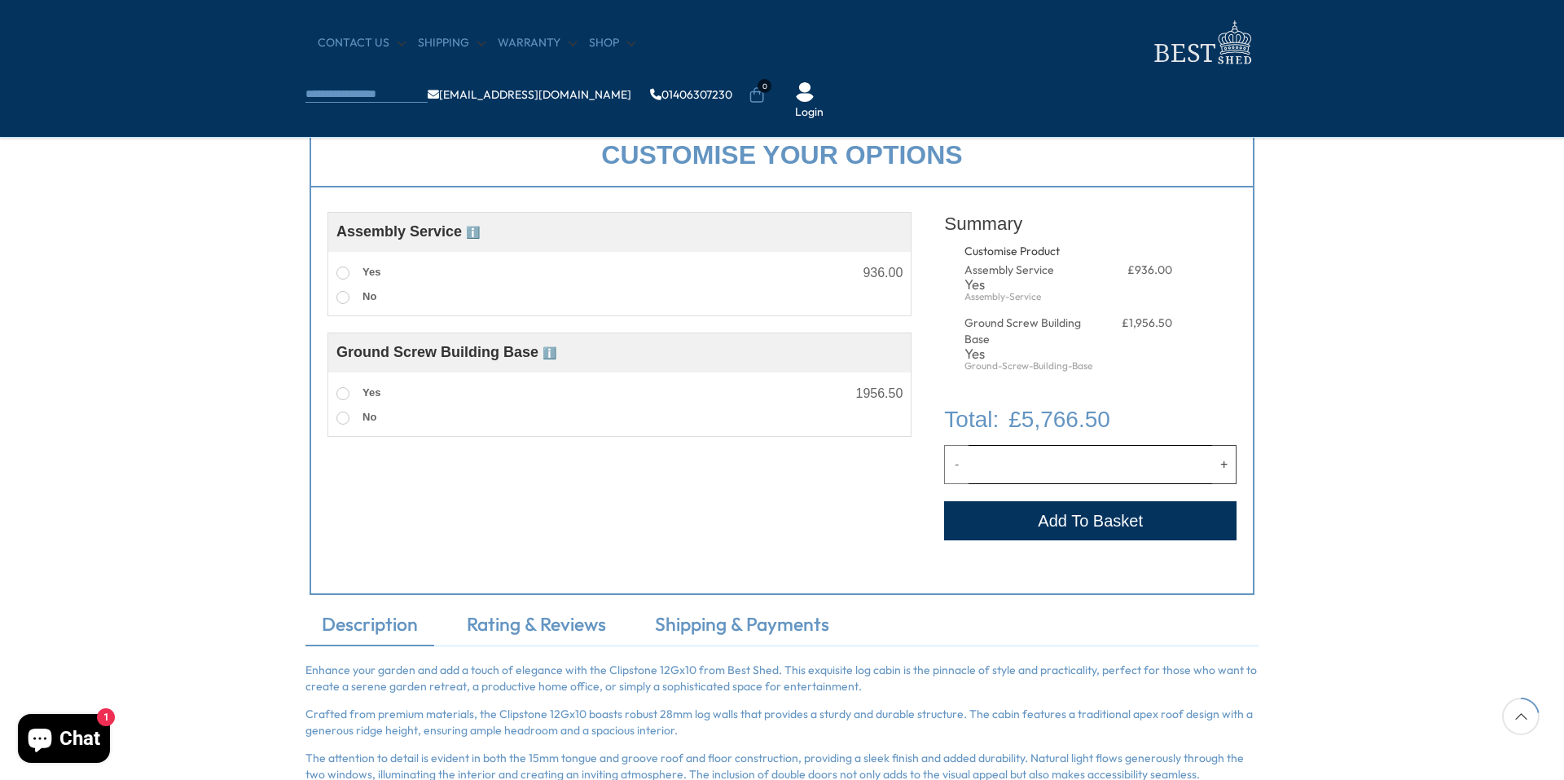
click at [476, 234] on span "ℹ️" at bounding box center [473, 232] width 14 height 13
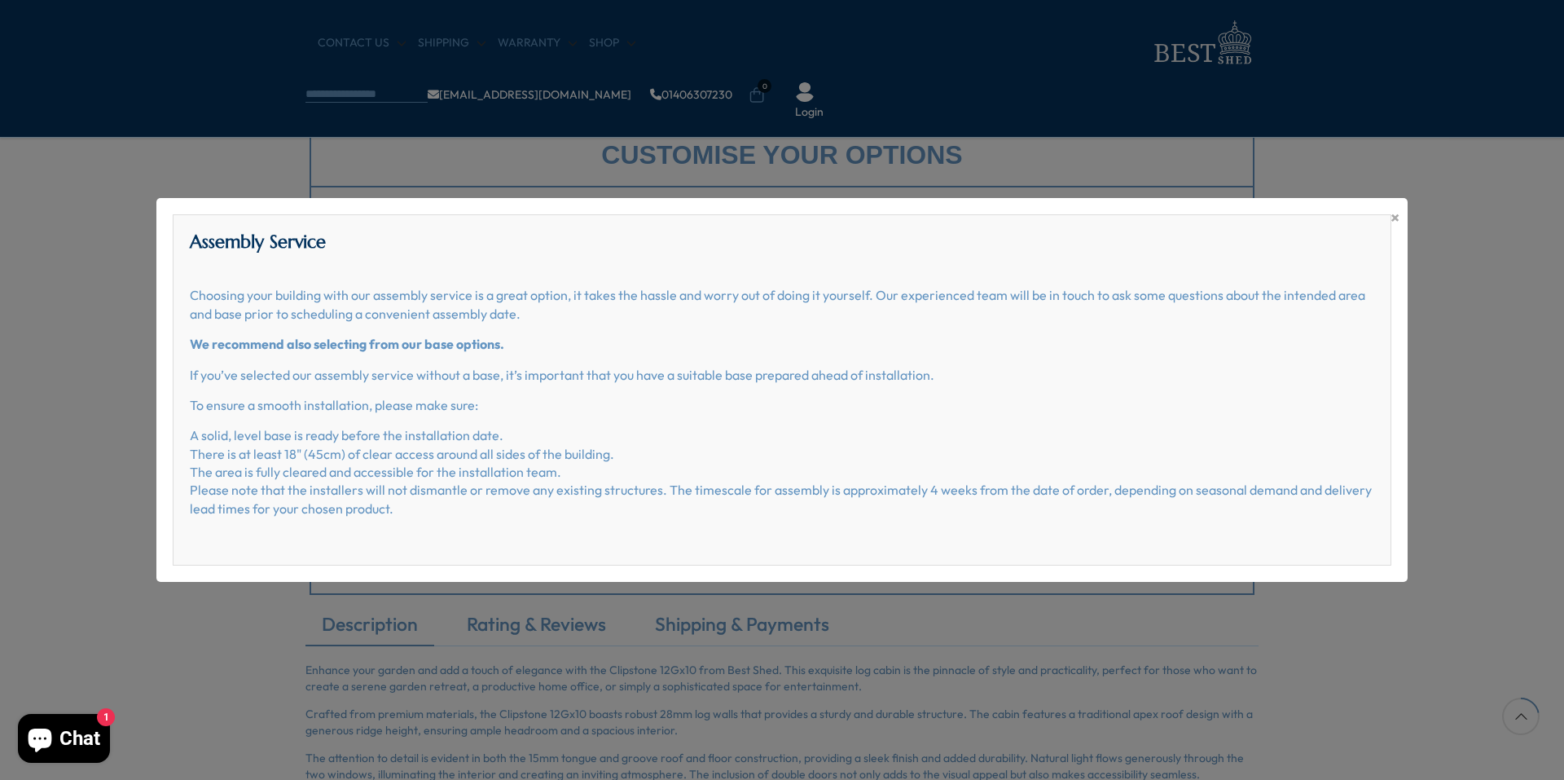
click at [231, 173] on div "× Assembly Service Choosing your building with our assembly service is a great …" at bounding box center [782, 390] width 1564 height 780
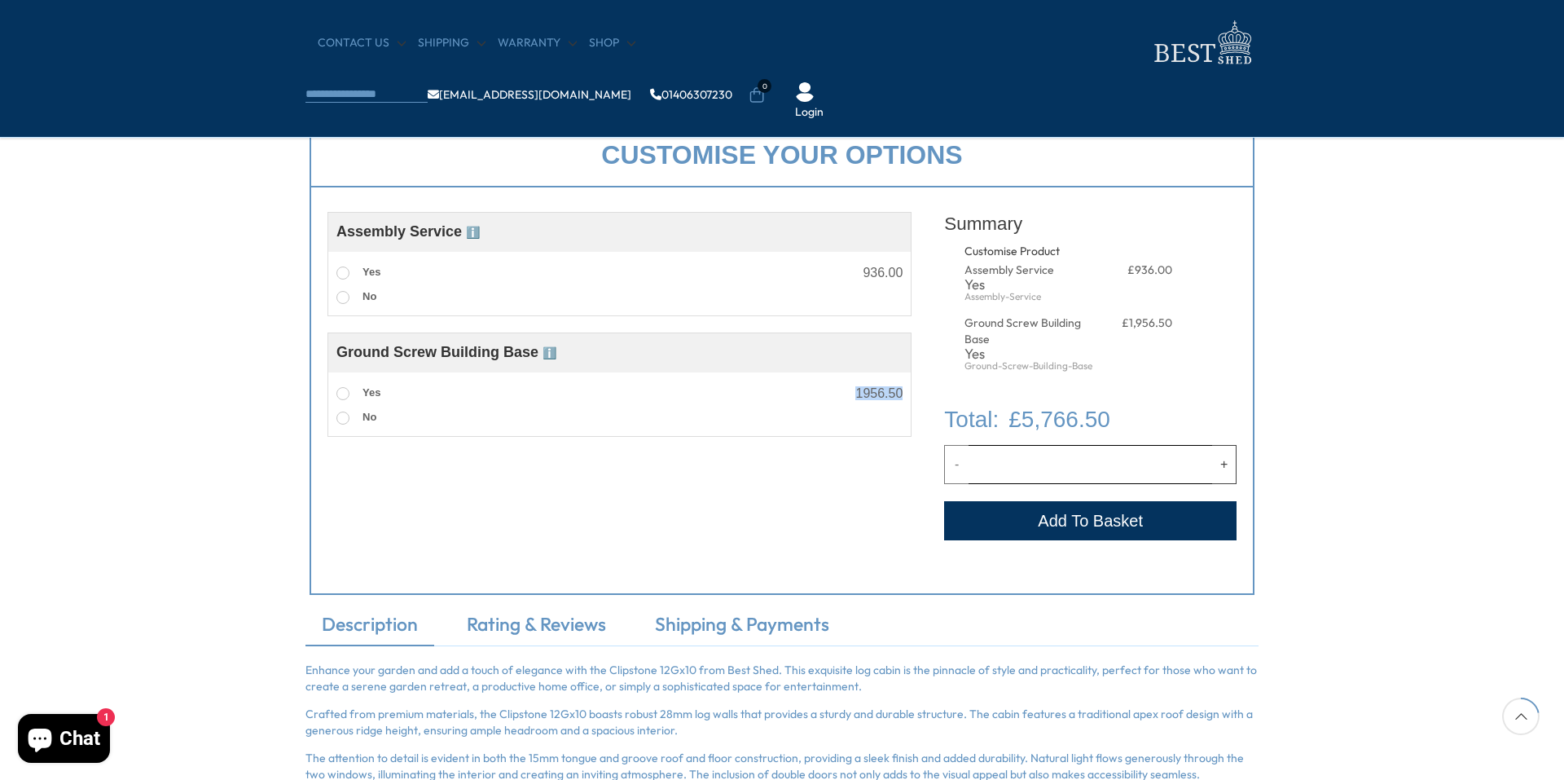
drag, startPoint x: 859, startPoint y: 390, endPoint x: 915, endPoint y: 393, distance: 56.3
click at [915, 393] on div "Customise Product Assembly Service ℹ️ Assembly Service Choosing your building w…" at bounding box center [782, 390] width 945 height 407
drag, startPoint x: 915, startPoint y: 393, endPoint x: 851, endPoint y: 444, distance: 82.3
click at [850, 462] on div "Customise Product Assembly Service ℹ️ Assembly Service Choosing your building w…" at bounding box center [620, 381] width 584 height 355
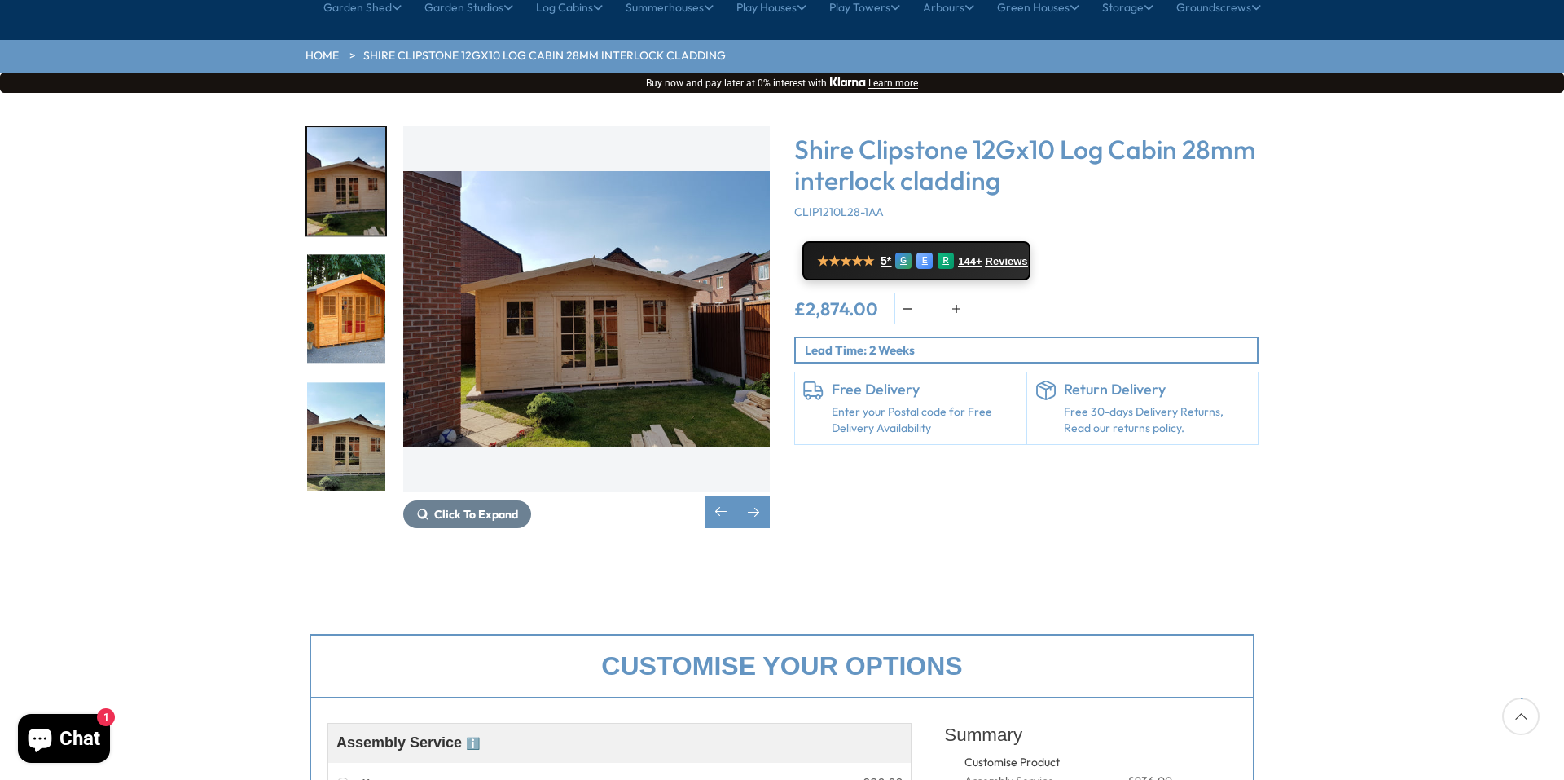
scroll to position [0, 0]
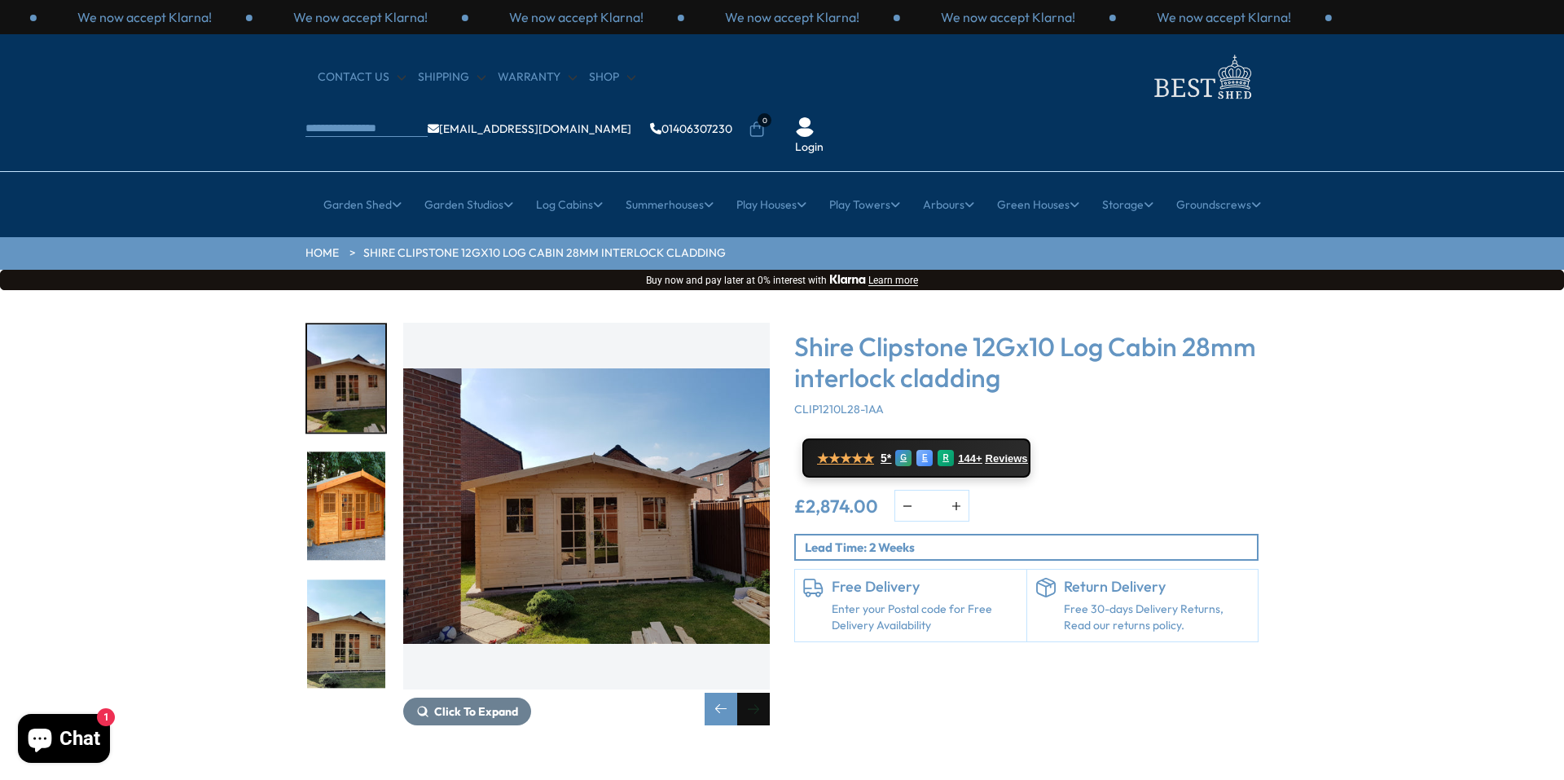
click at [756, 692] on div "Next slide" at bounding box center [753, 708] width 33 height 33
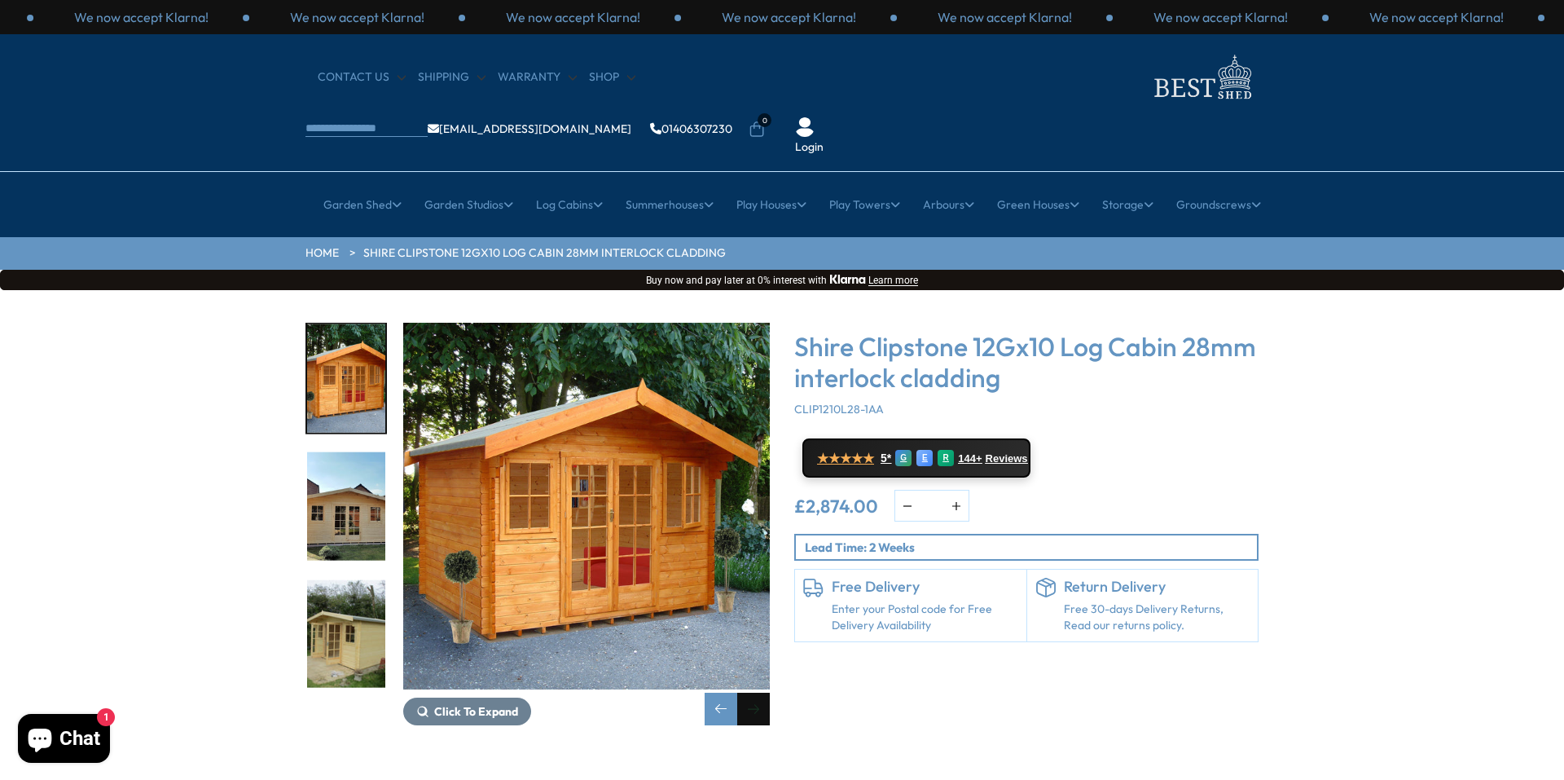
click at [756, 692] on div "Next slide" at bounding box center [753, 708] width 33 height 33
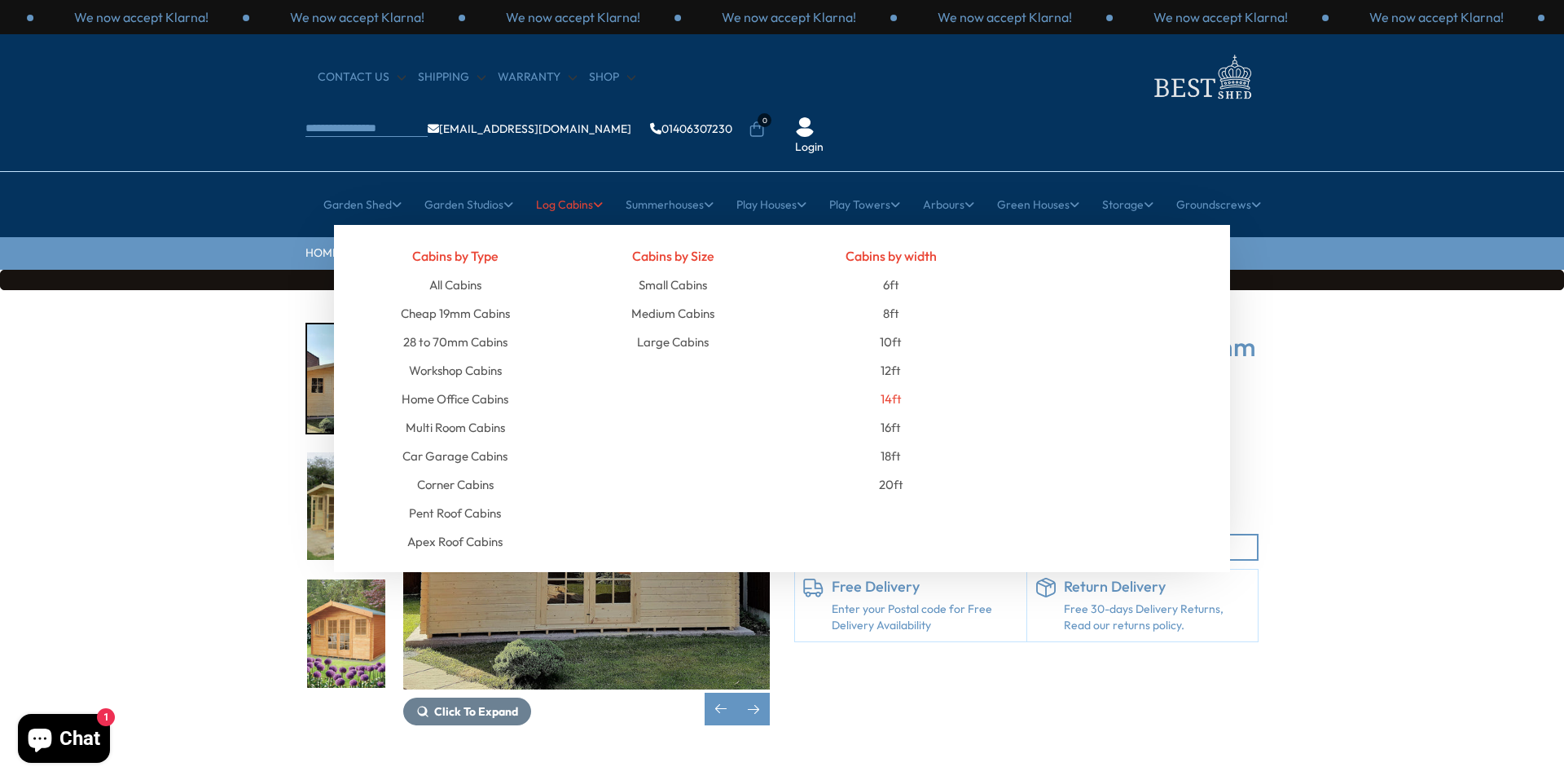
click at [895, 385] on link "14ft" at bounding box center [891, 399] width 21 height 29
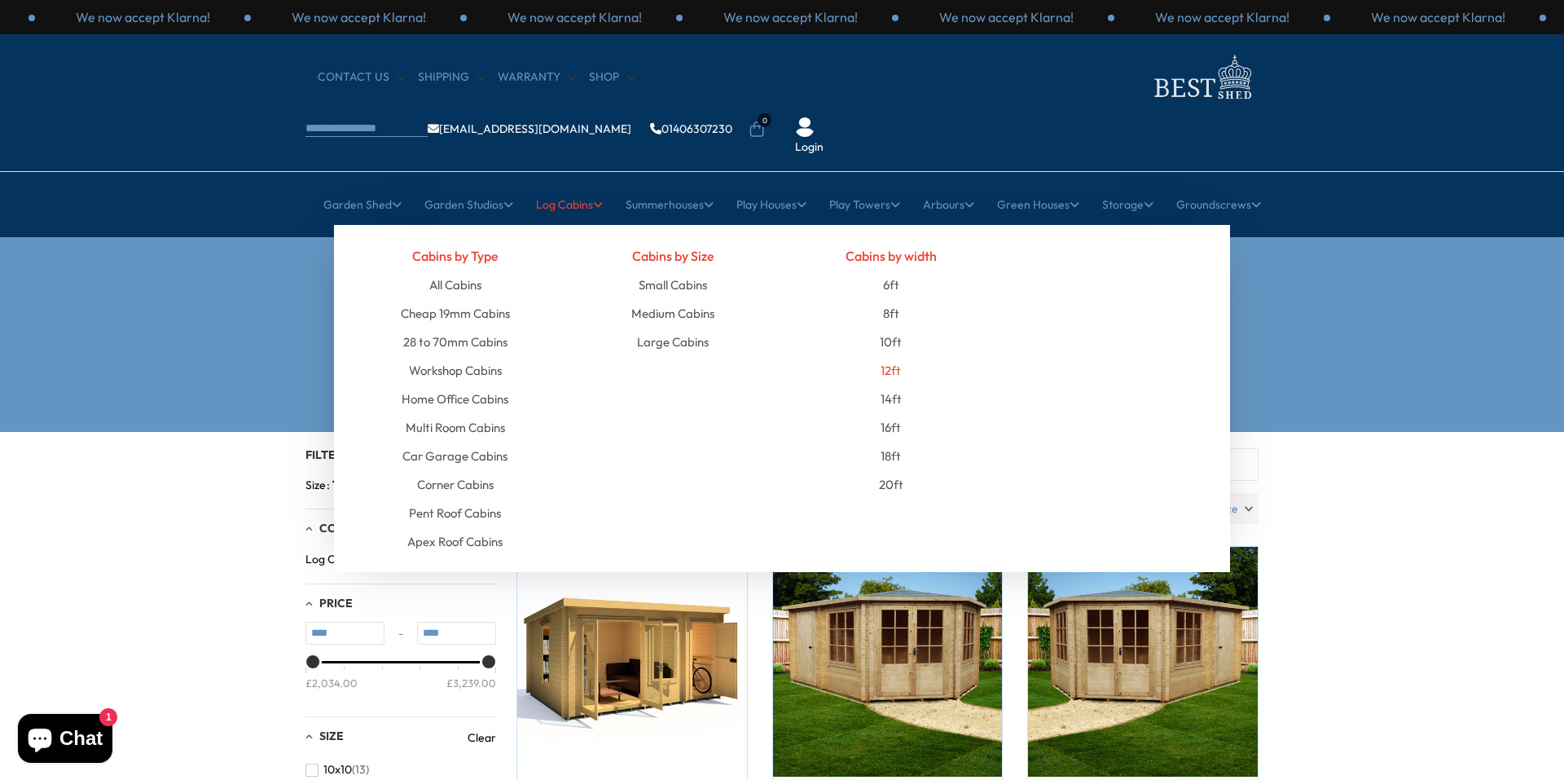
click at [885, 356] on link "12ft" at bounding box center [891, 370] width 20 height 29
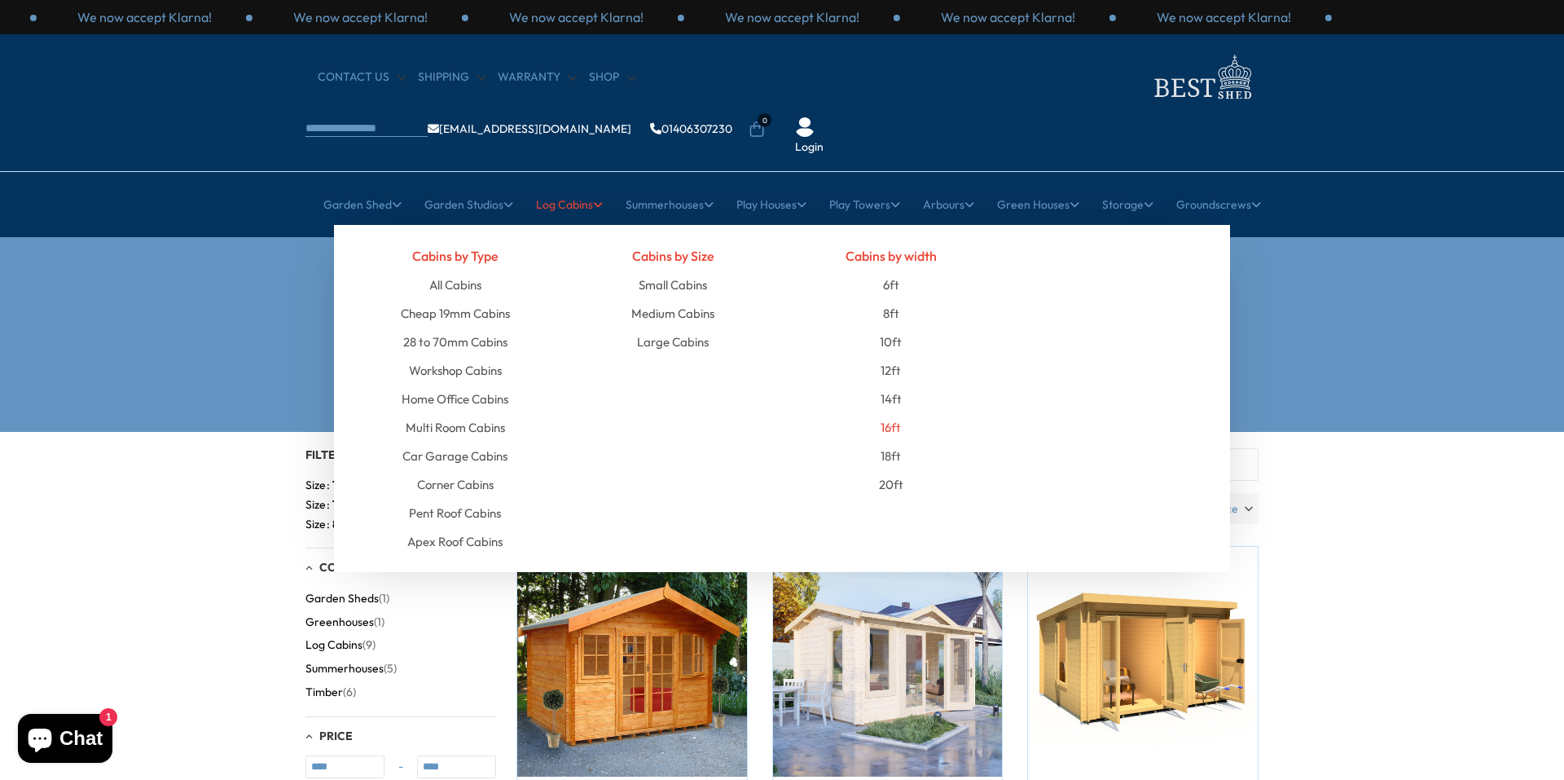
click at [893, 413] on link "16ft" at bounding box center [891, 427] width 20 height 29
click at [890, 413] on link "16ft" at bounding box center [891, 427] width 20 height 29
click at [894, 413] on link "16ft" at bounding box center [891, 427] width 20 height 29
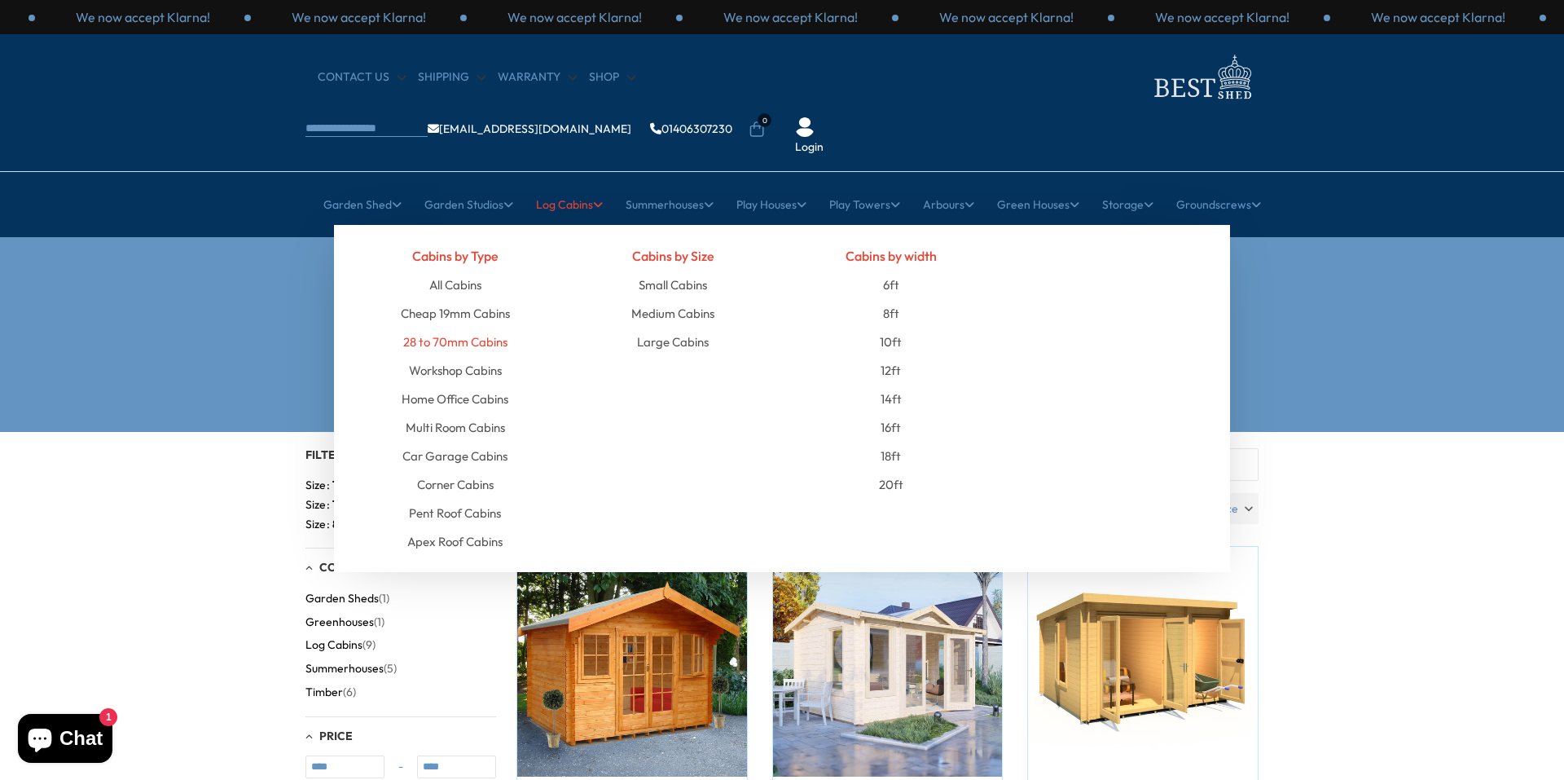
click at [464, 328] on link "28 to 70mm Cabins" at bounding box center [455, 342] width 104 height 29
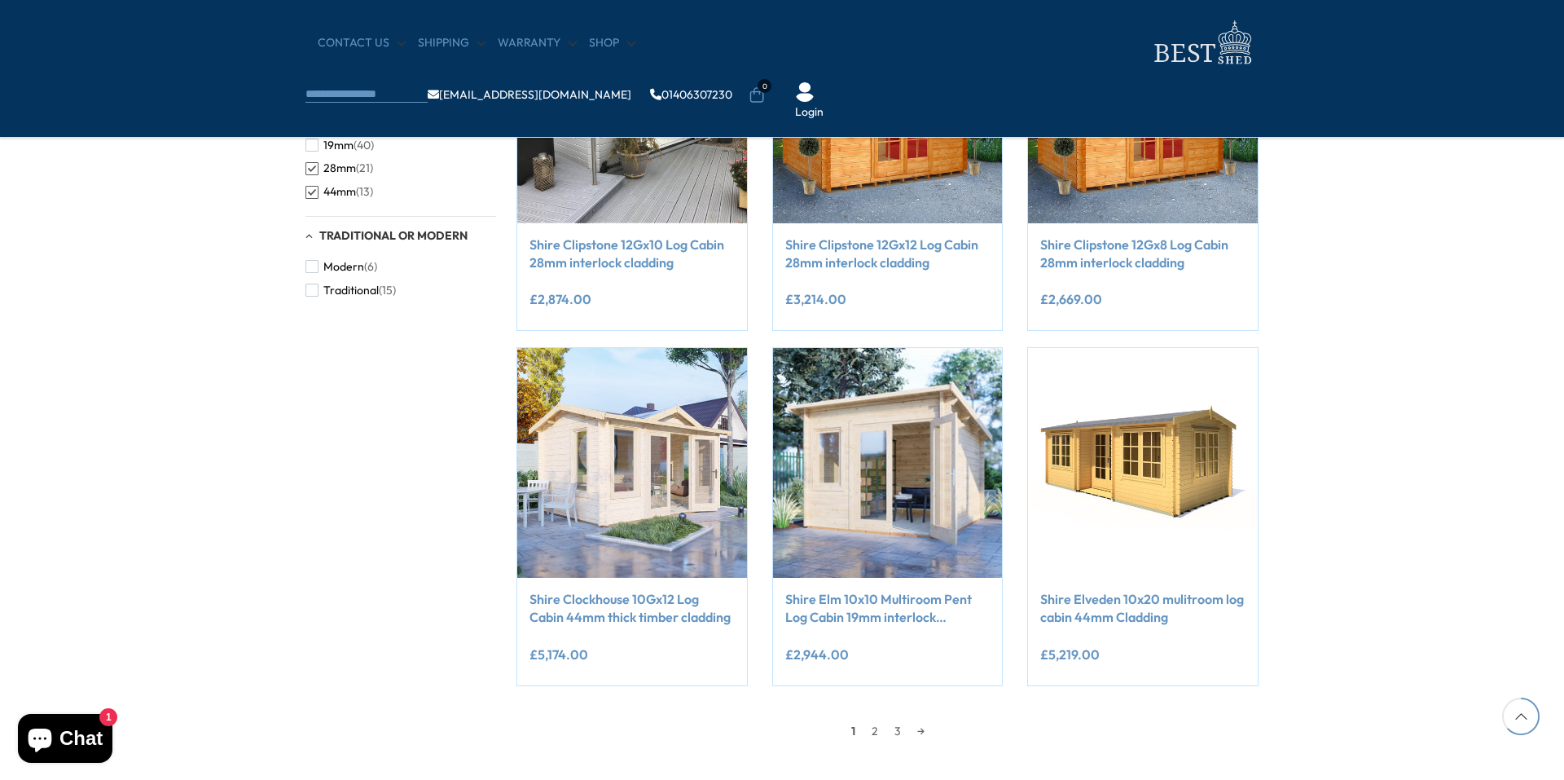
scroll to position [1222, 0]
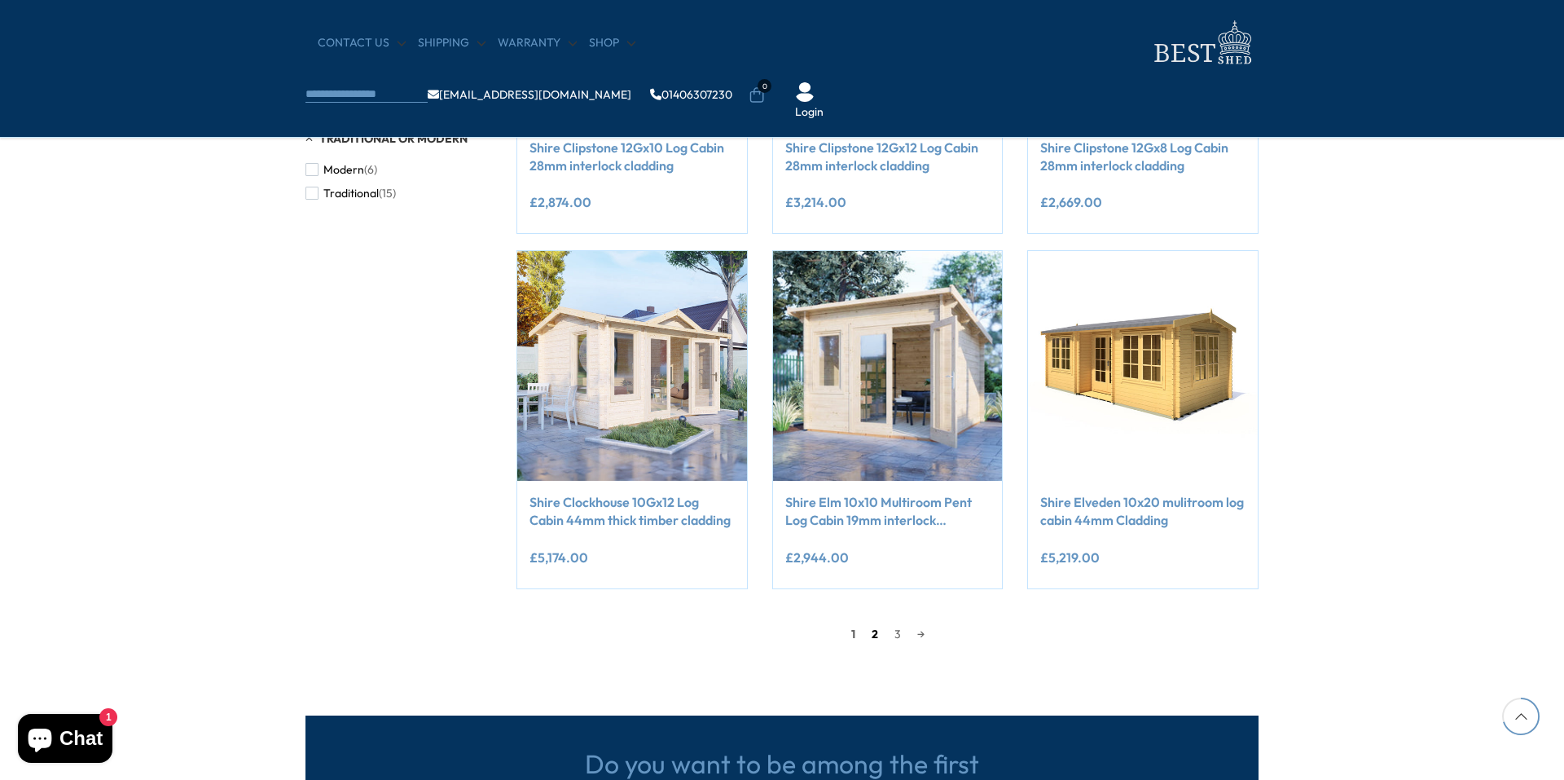
click at [868, 632] on link "2" at bounding box center [875, 634] width 23 height 24
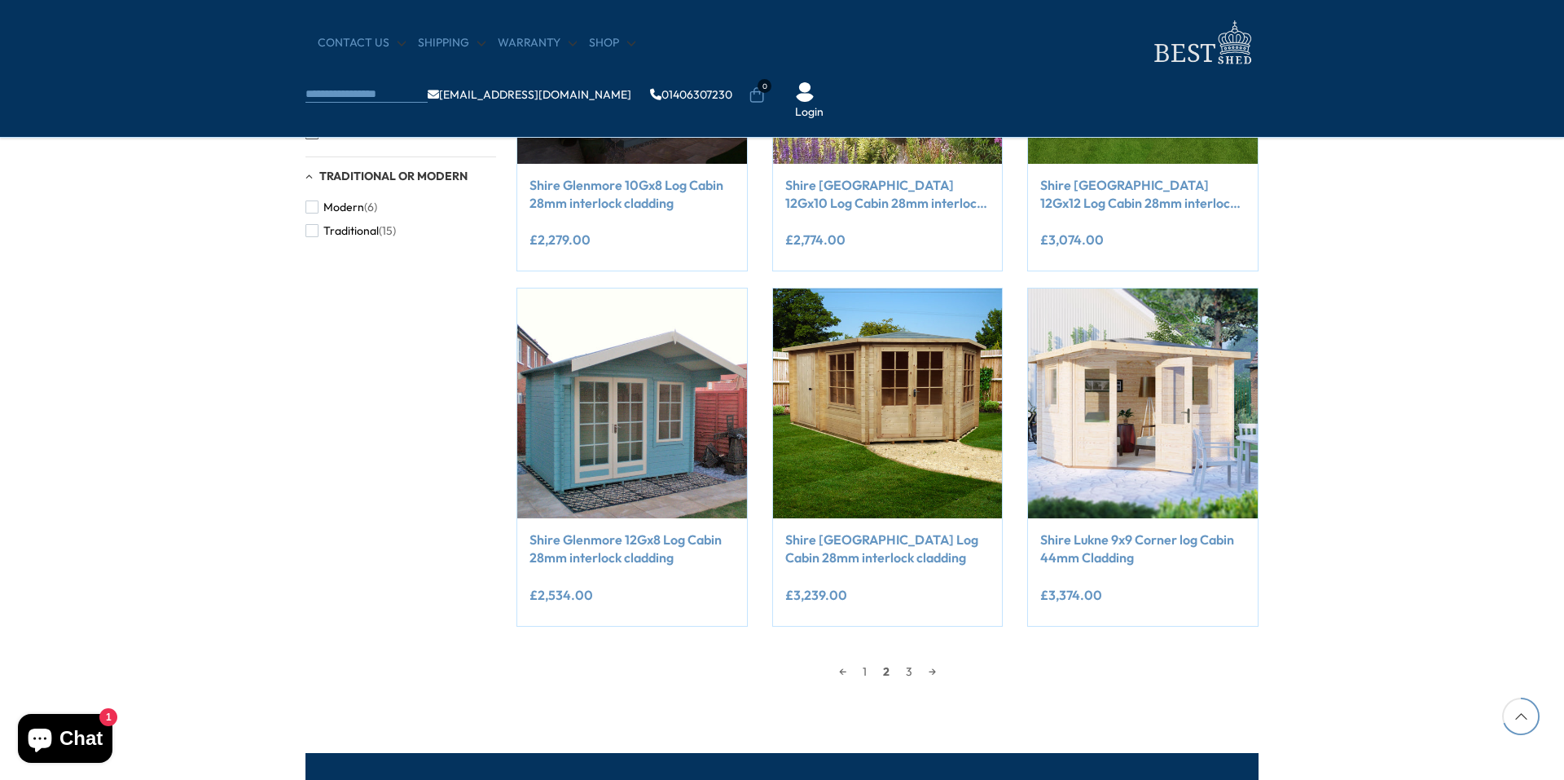
scroll to position [1207, 0]
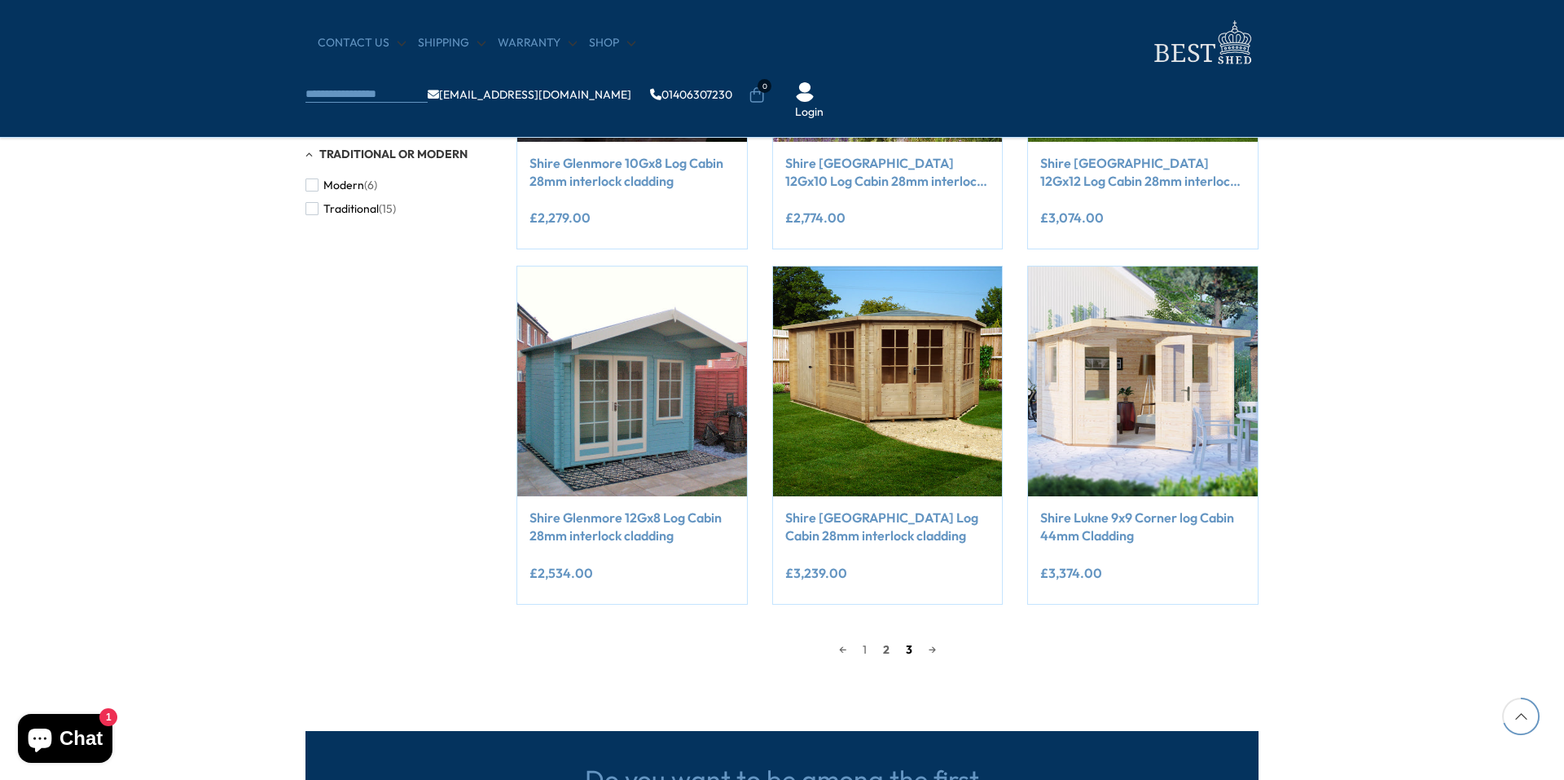
click at [908, 651] on link "3" at bounding box center [909, 649] width 23 height 24
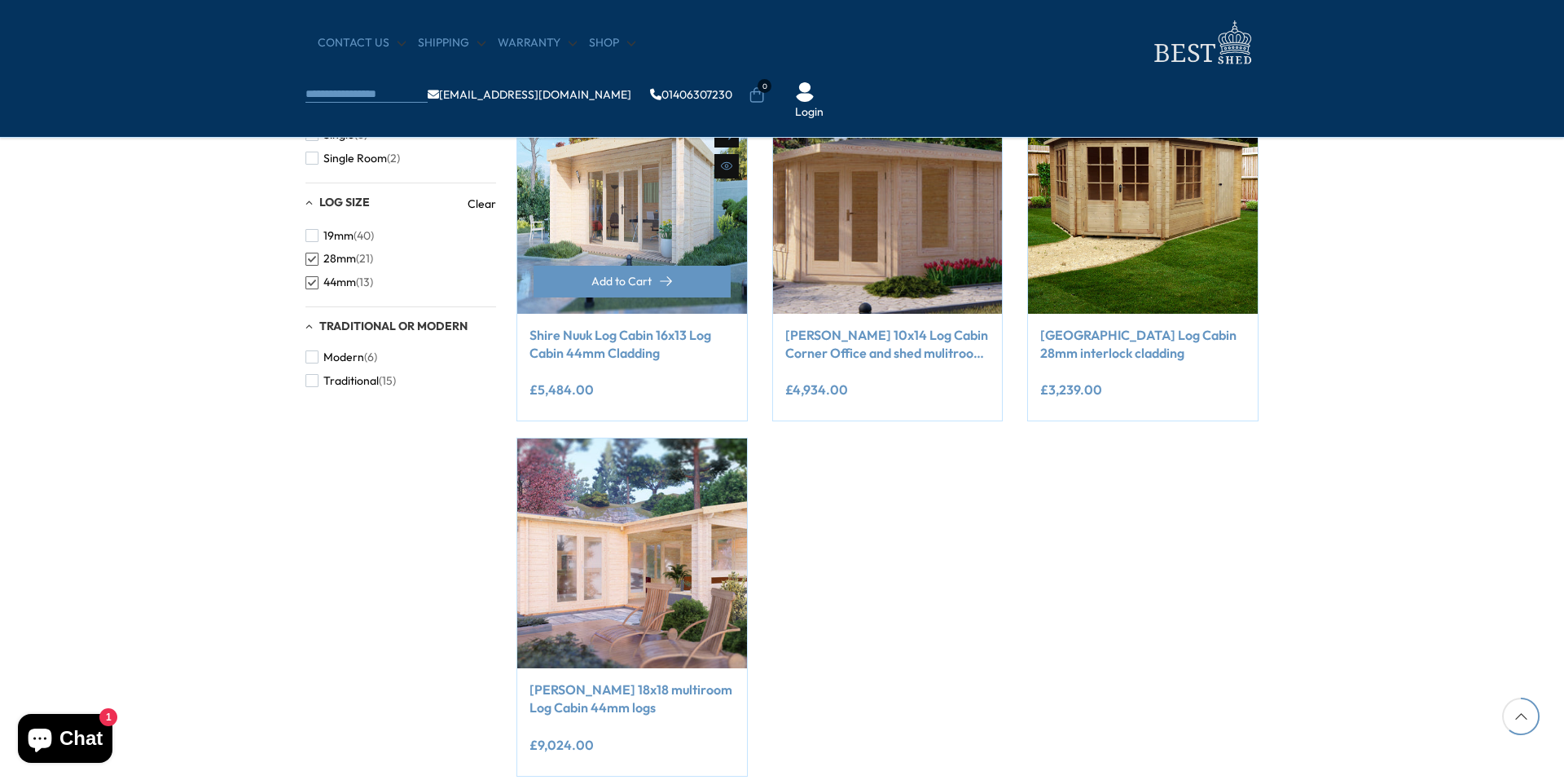
scroll to position [799, 0]
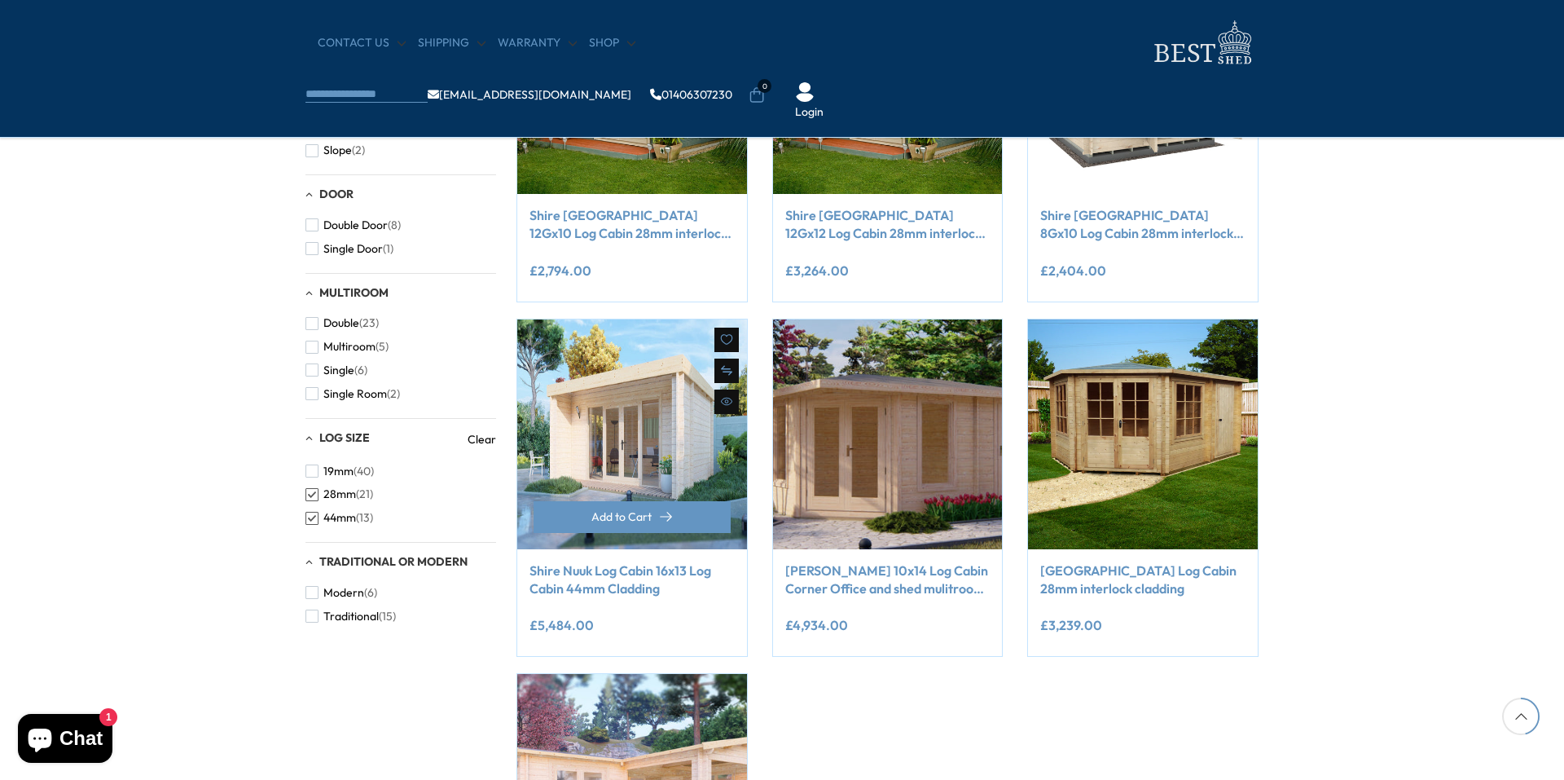
click at [634, 466] on img at bounding box center [632, 434] width 230 height 230
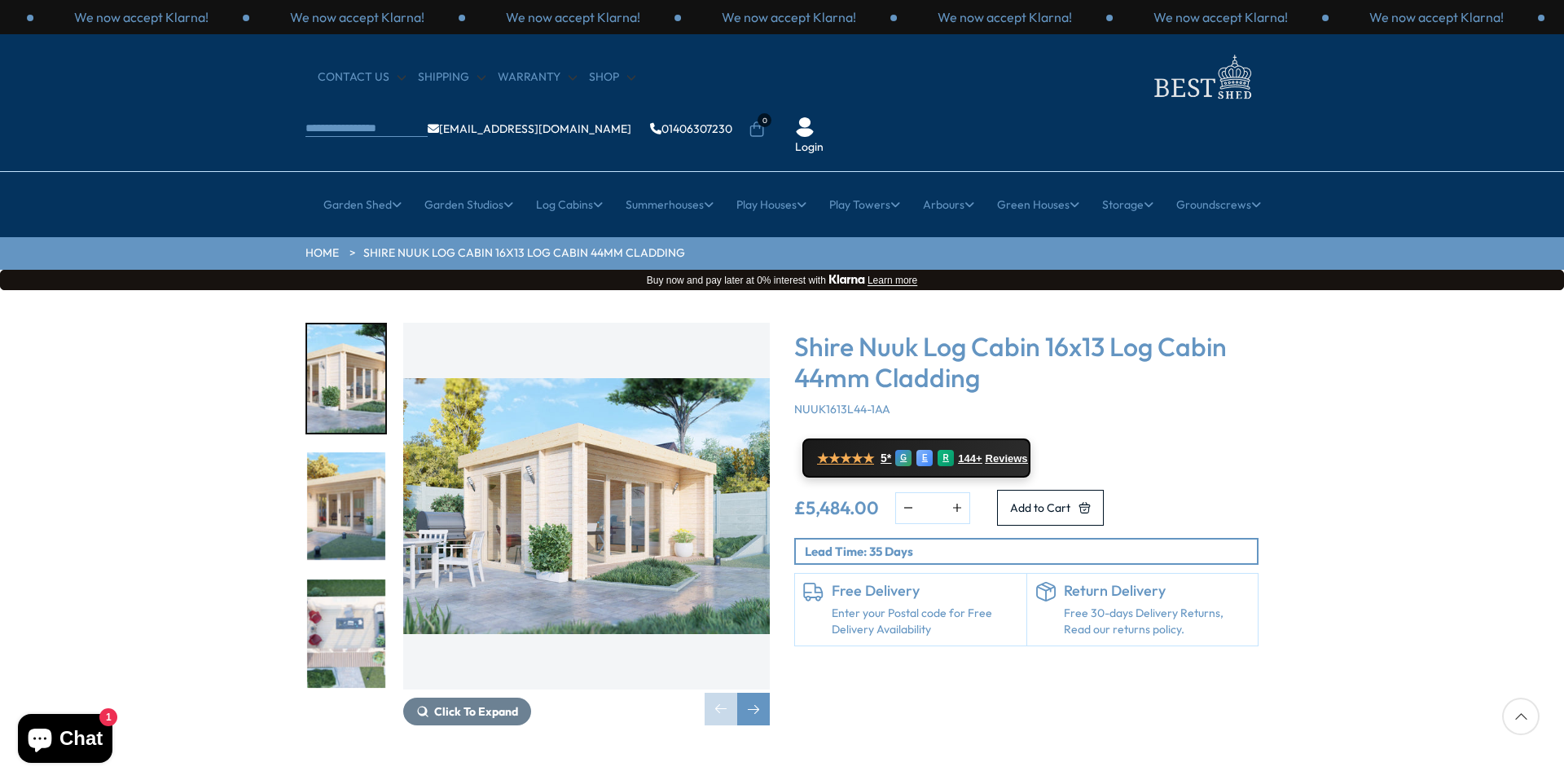
click at [329, 489] on img "2 / 9" at bounding box center [346, 506] width 78 height 108
click at [343, 465] on img "2 / 9" at bounding box center [346, 506] width 78 height 108
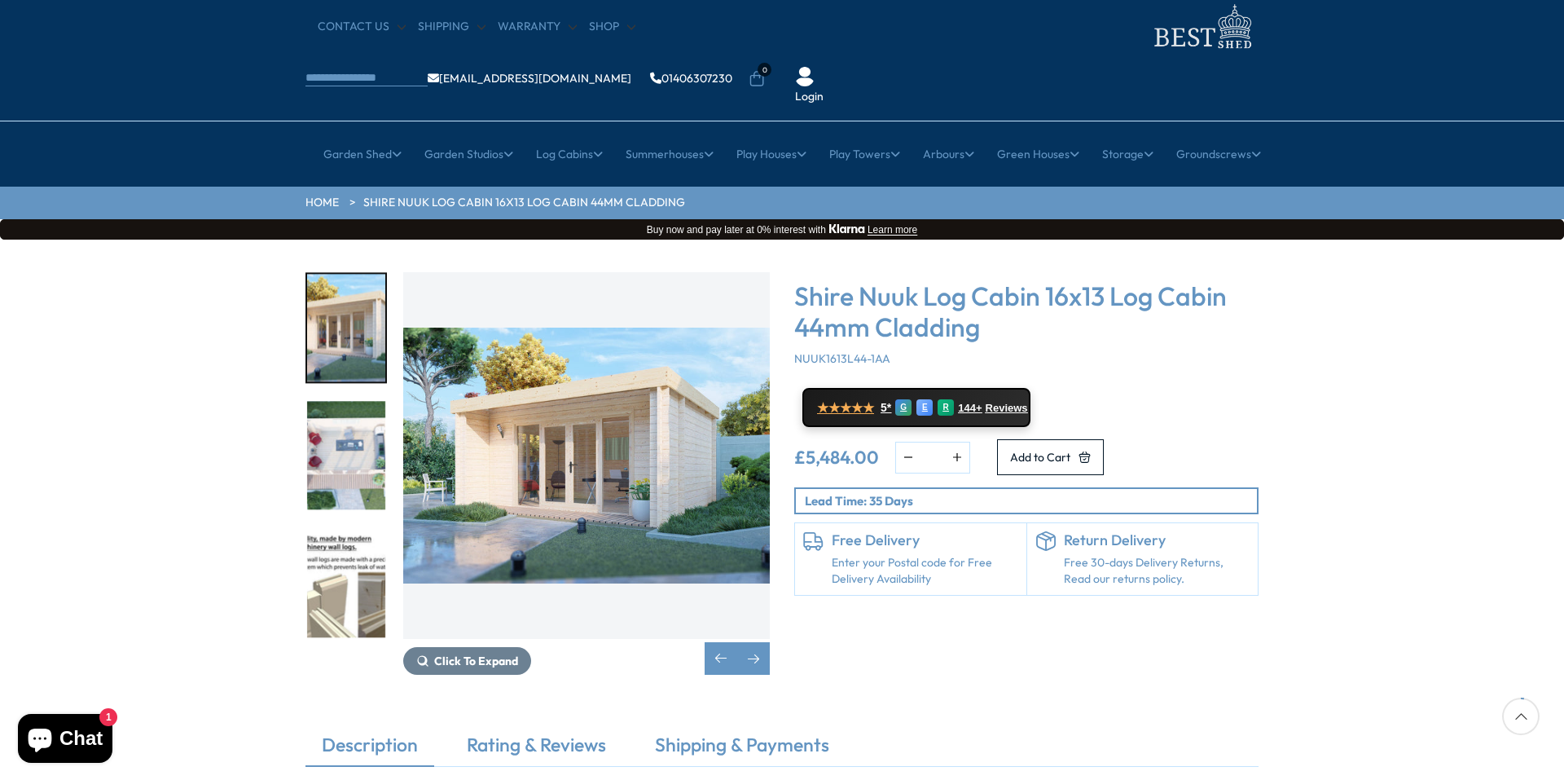
scroll to position [49, 0]
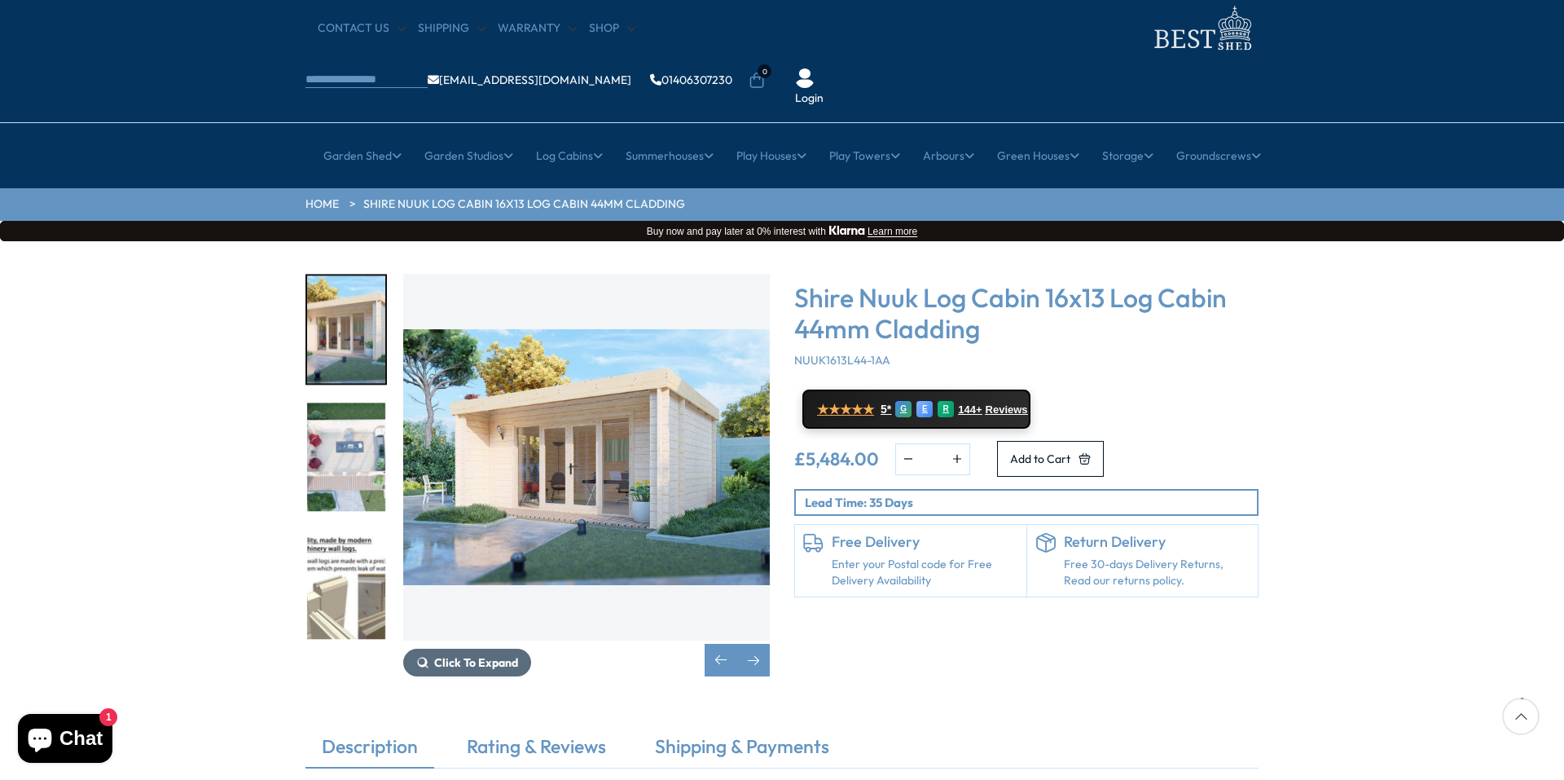
click at [492, 655] on span "Click To Expand" at bounding box center [476, 662] width 84 height 15
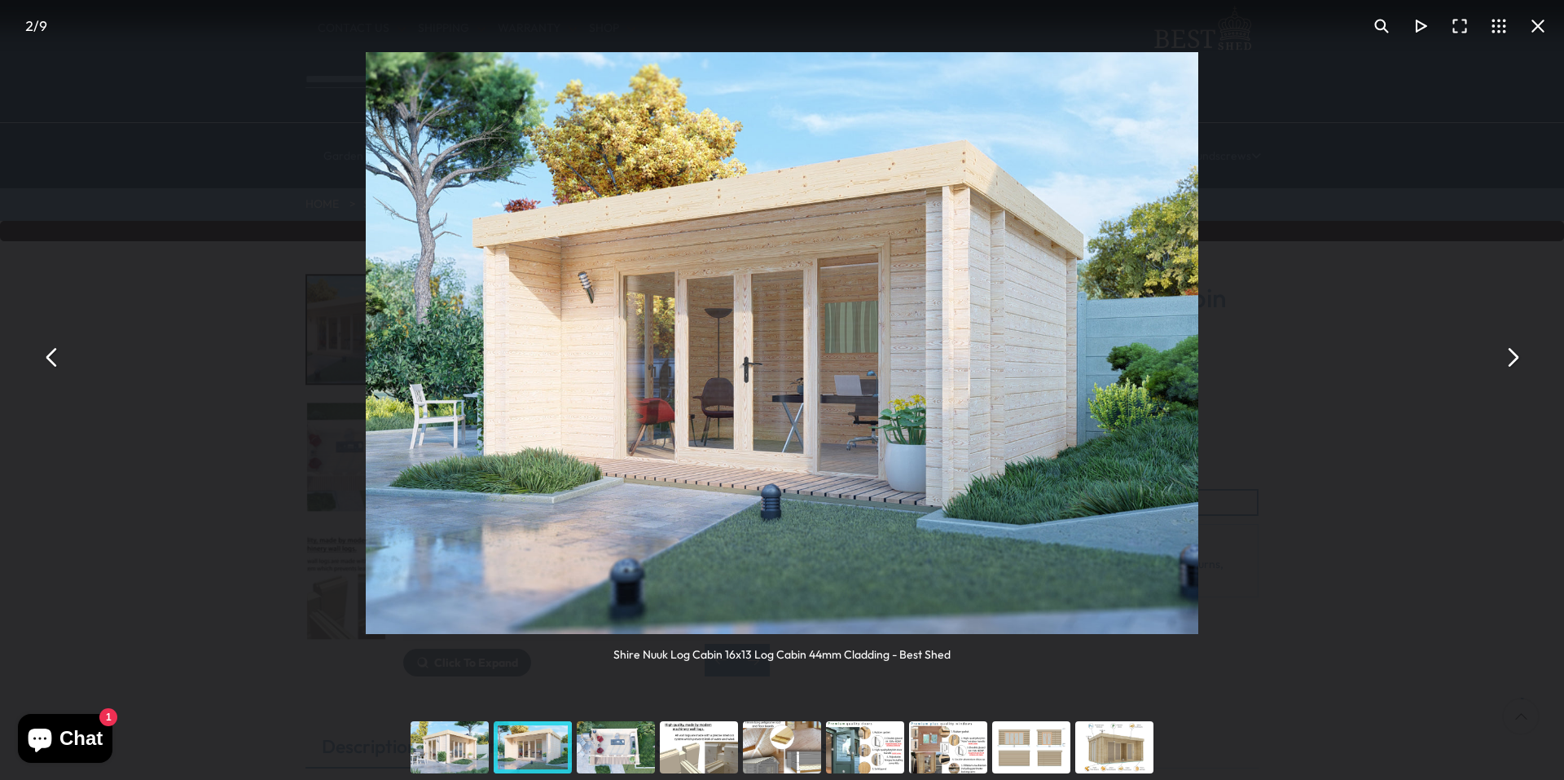
click at [601, 745] on div "You can close this modal content with the ESC key" at bounding box center [615, 746] width 83 height 65
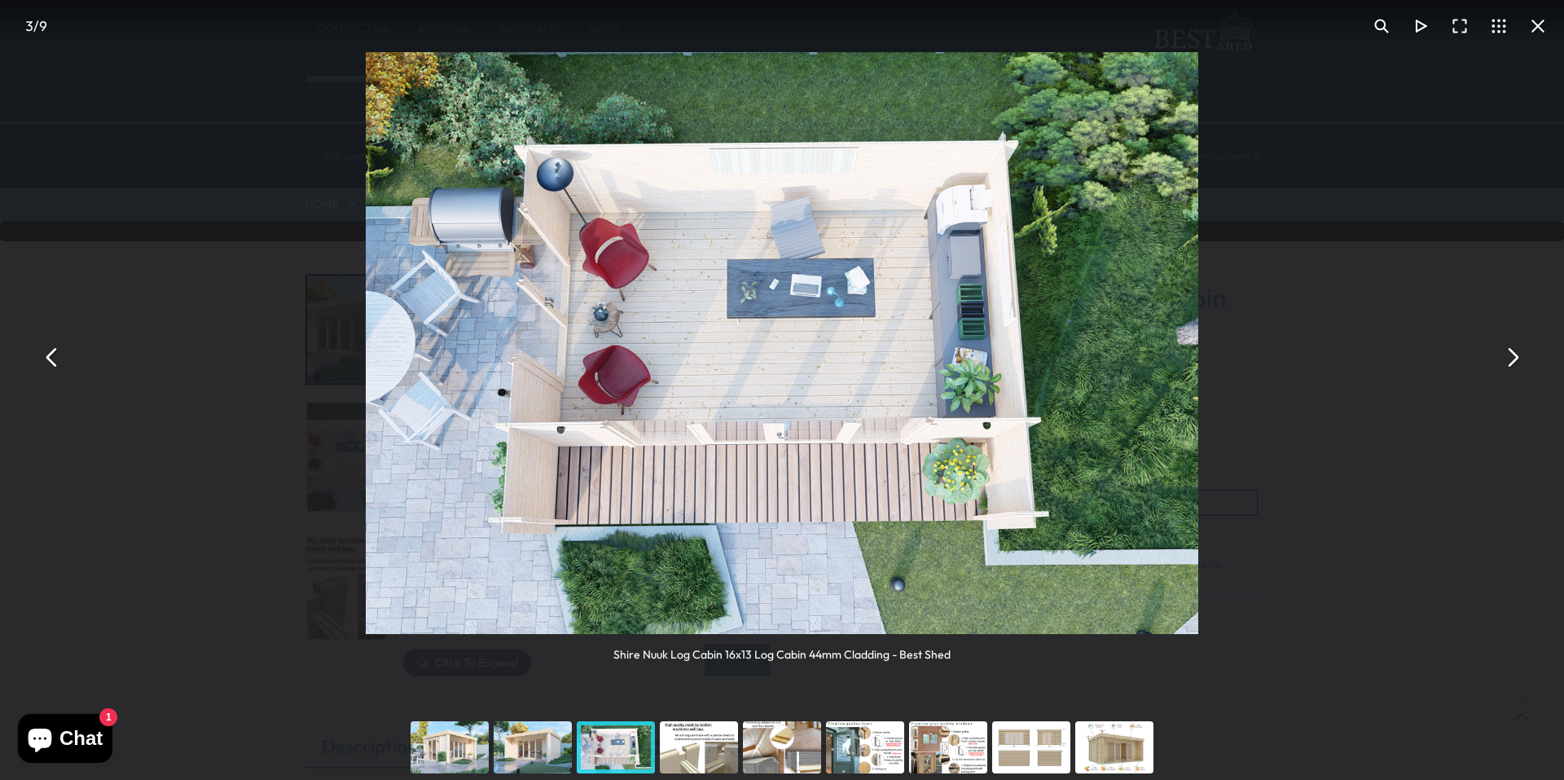
click at [467, 741] on div "You can close this modal content with the ESC key" at bounding box center [449, 746] width 83 height 65
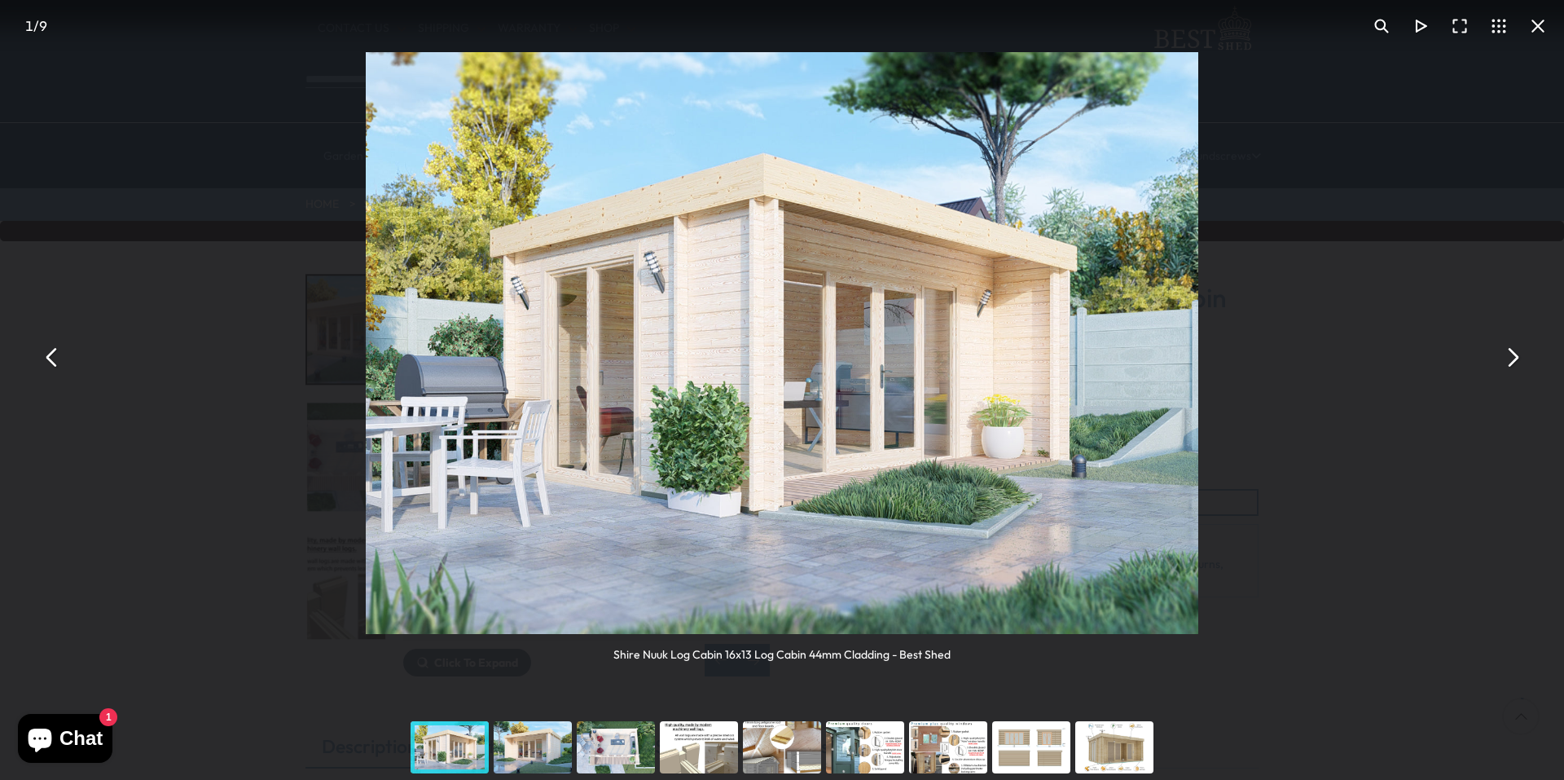
click at [711, 737] on div "You can close this modal content with the ESC key" at bounding box center [698, 746] width 83 height 65
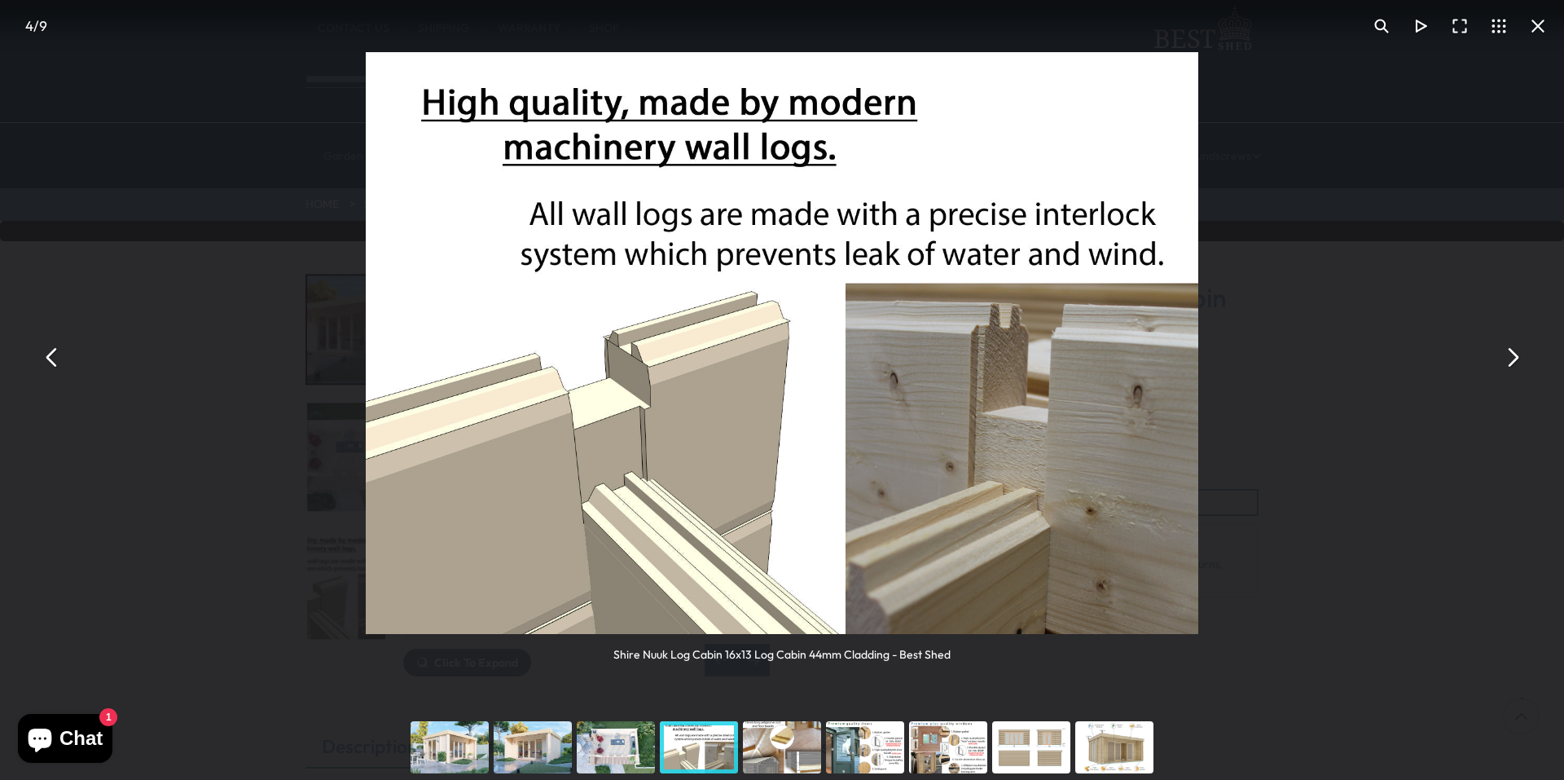
click at [759, 737] on div "You can close this modal content with the ESC key" at bounding box center [782, 746] width 83 height 65
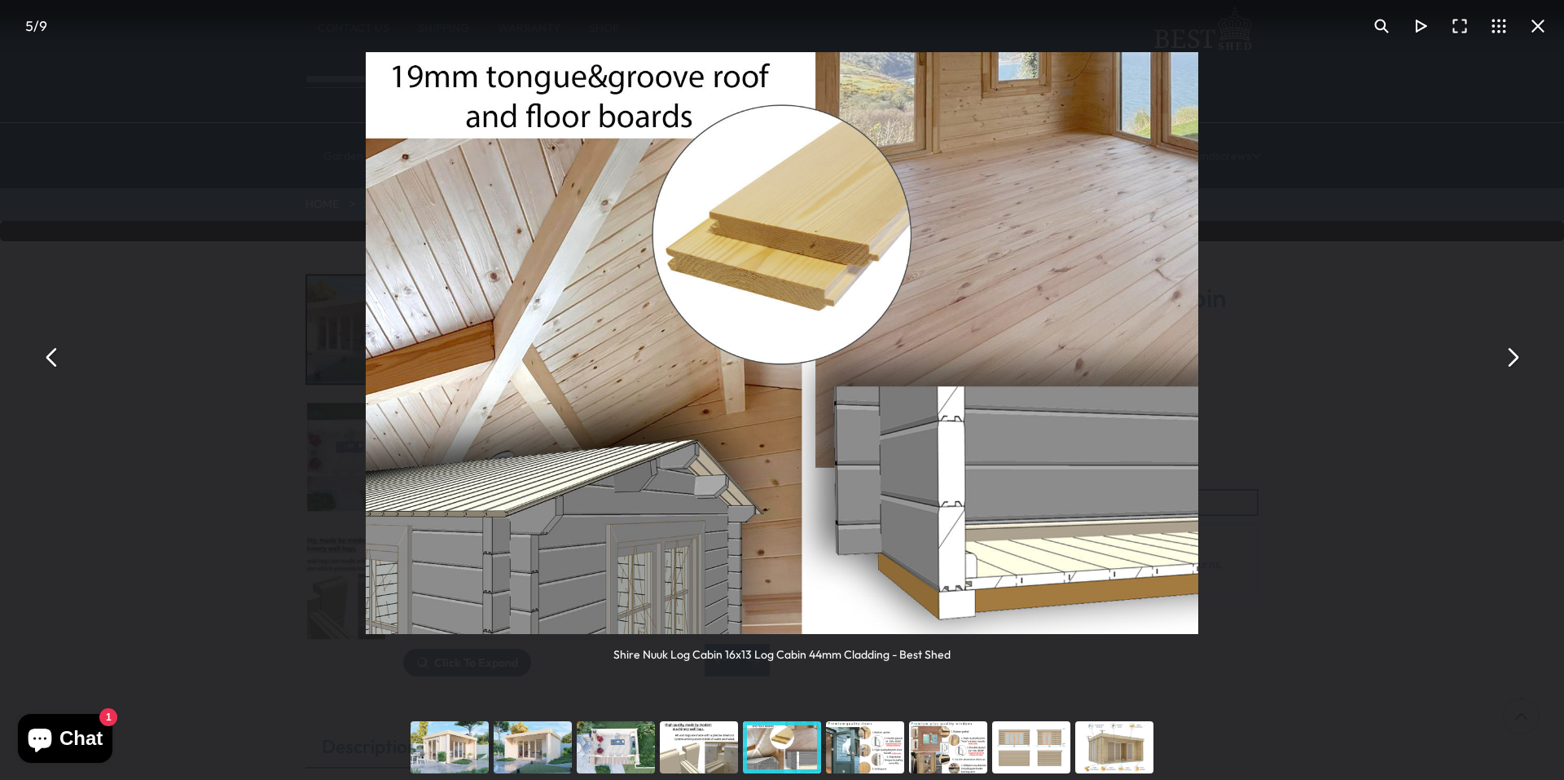
click at [838, 732] on div "You can close this modal content with the ESC key" at bounding box center [865, 746] width 83 height 65
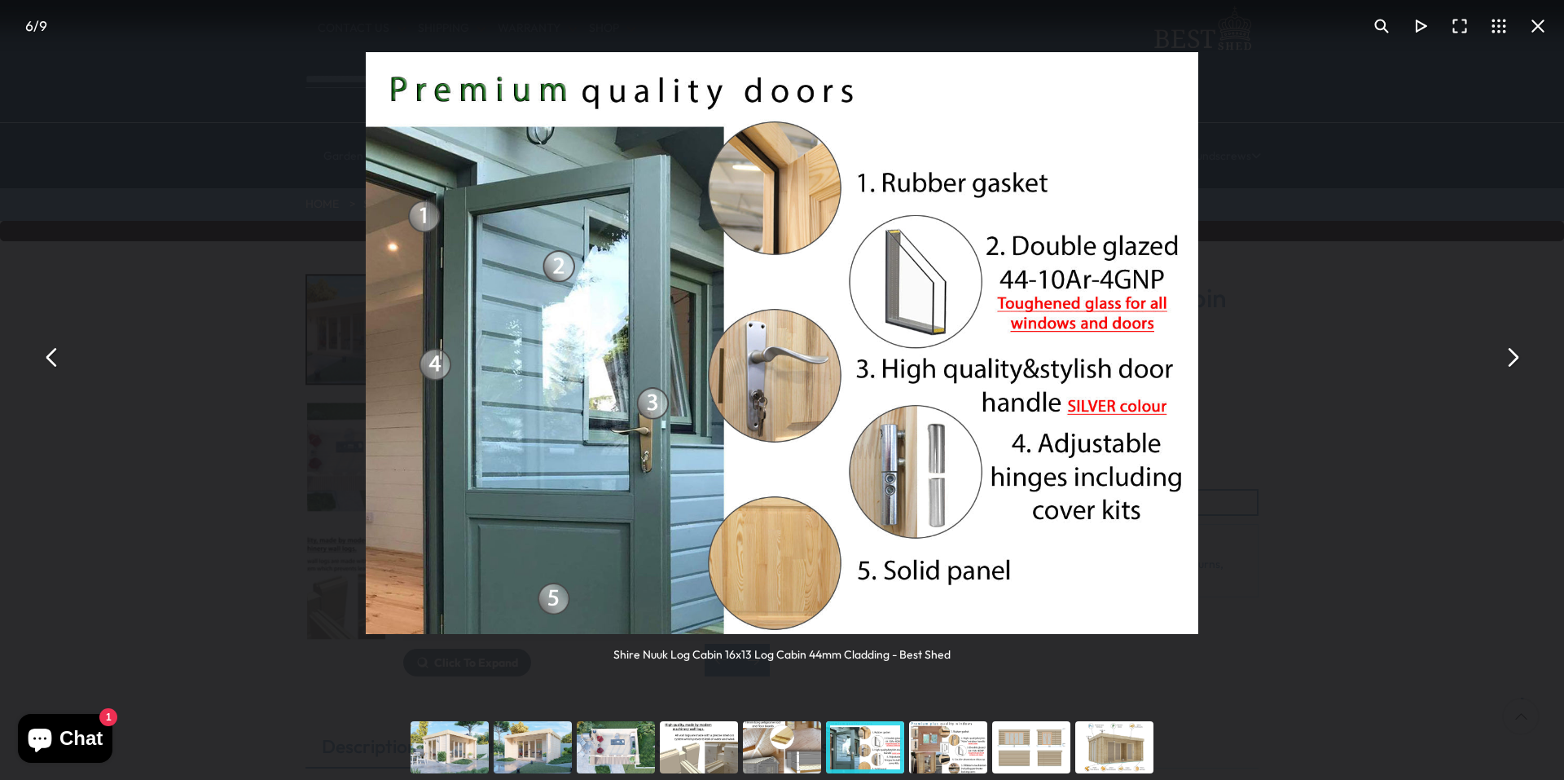
click at [953, 743] on div "You can close this modal content with the ESC key" at bounding box center [948, 746] width 83 height 65
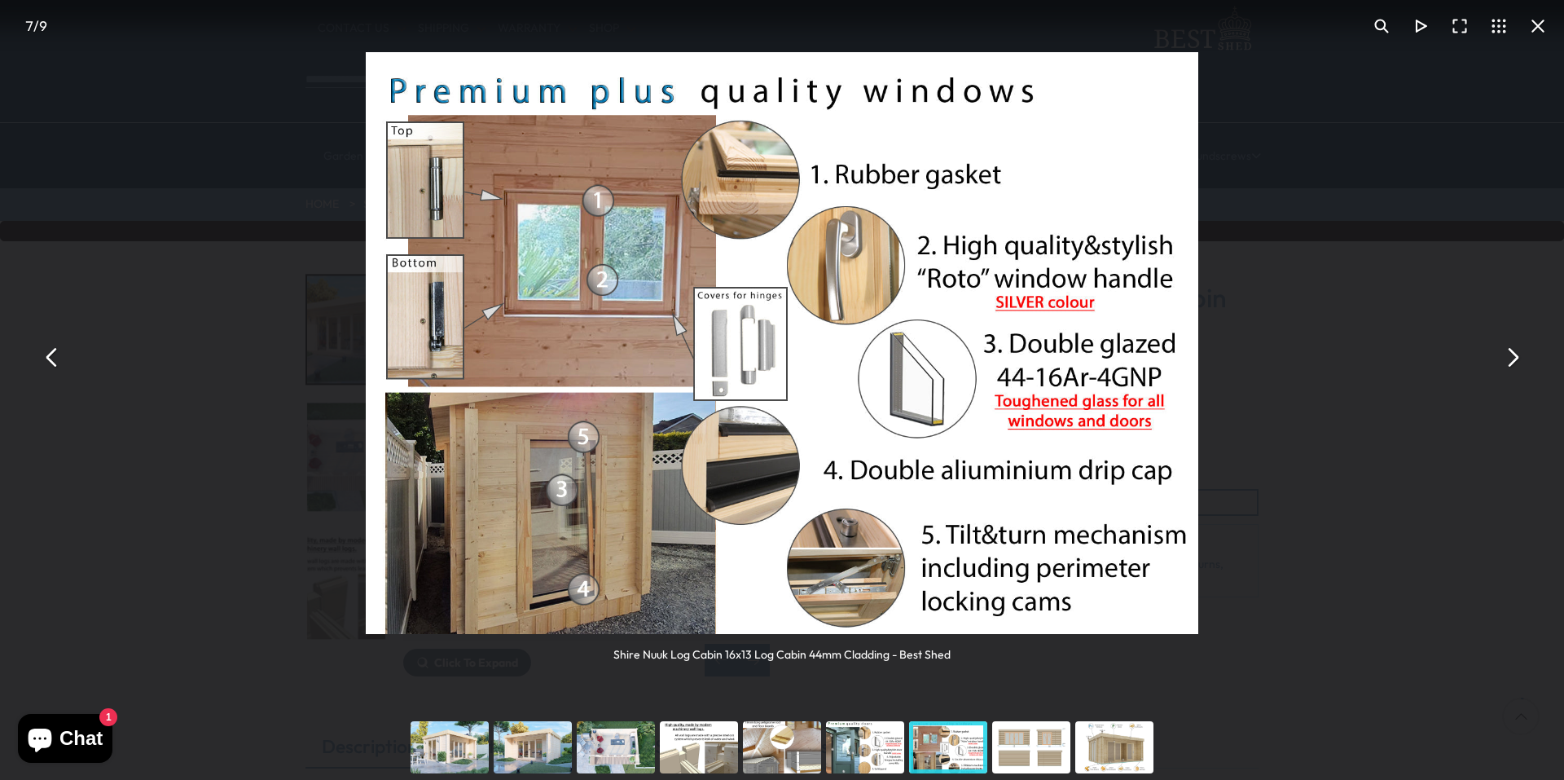
click at [1035, 749] on div "You can close this modal content with the ESC key" at bounding box center [1031, 746] width 83 height 65
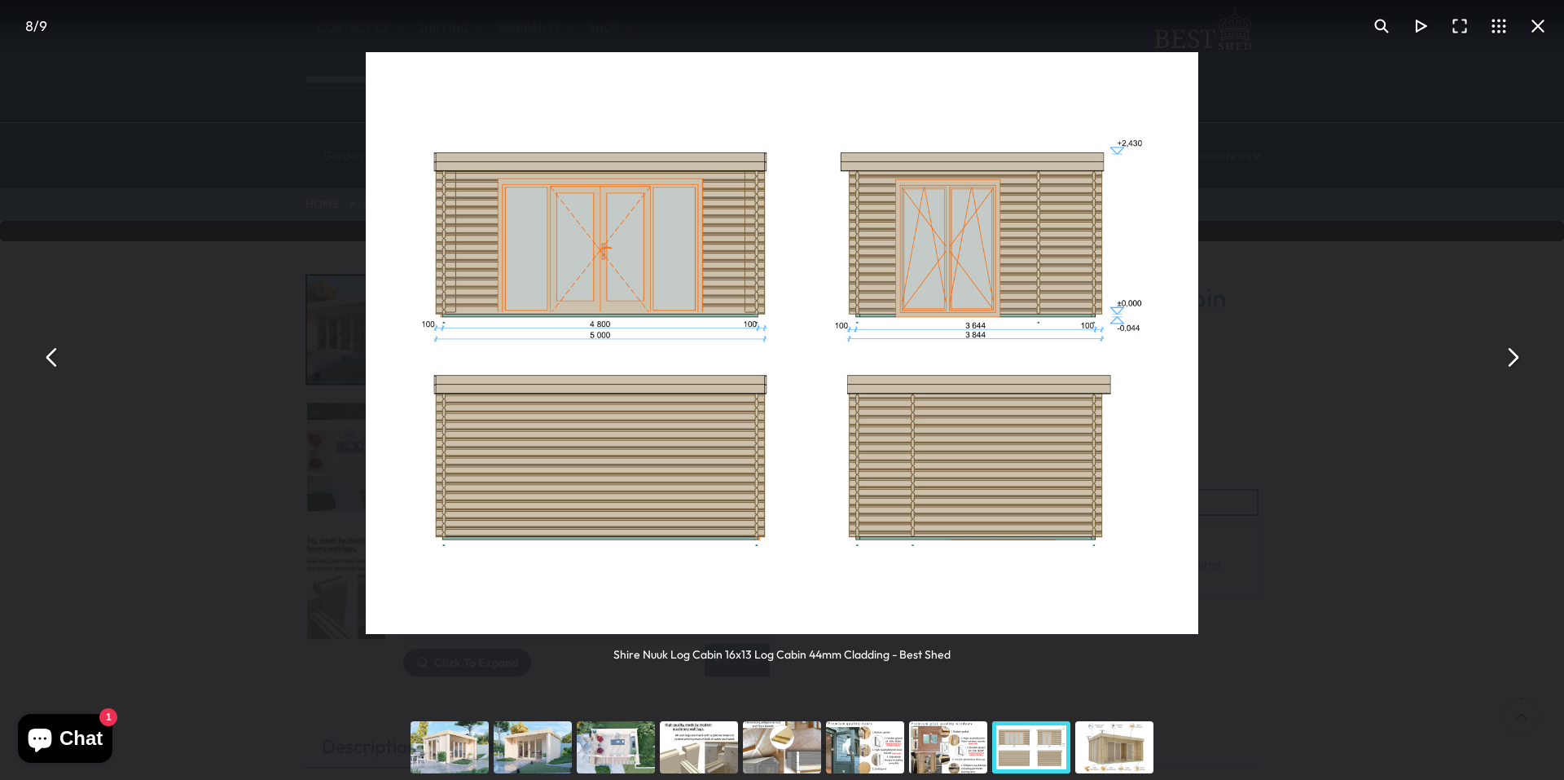
click at [1108, 746] on div "You can close this modal content with the ESC key" at bounding box center [1114, 746] width 83 height 65
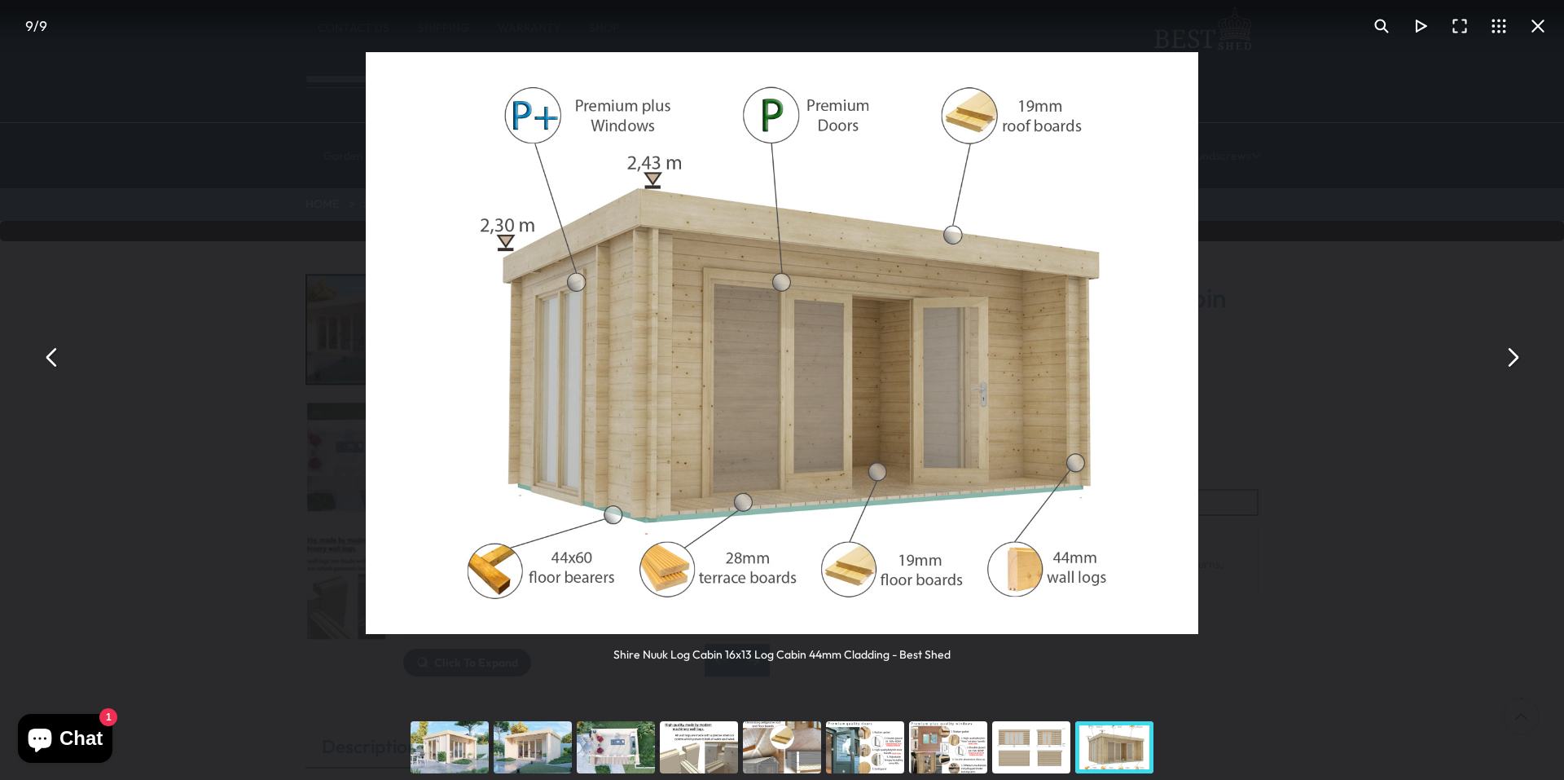
click at [1538, 32] on button "You can close this modal content with the ESC key" at bounding box center [1538, 26] width 39 height 39
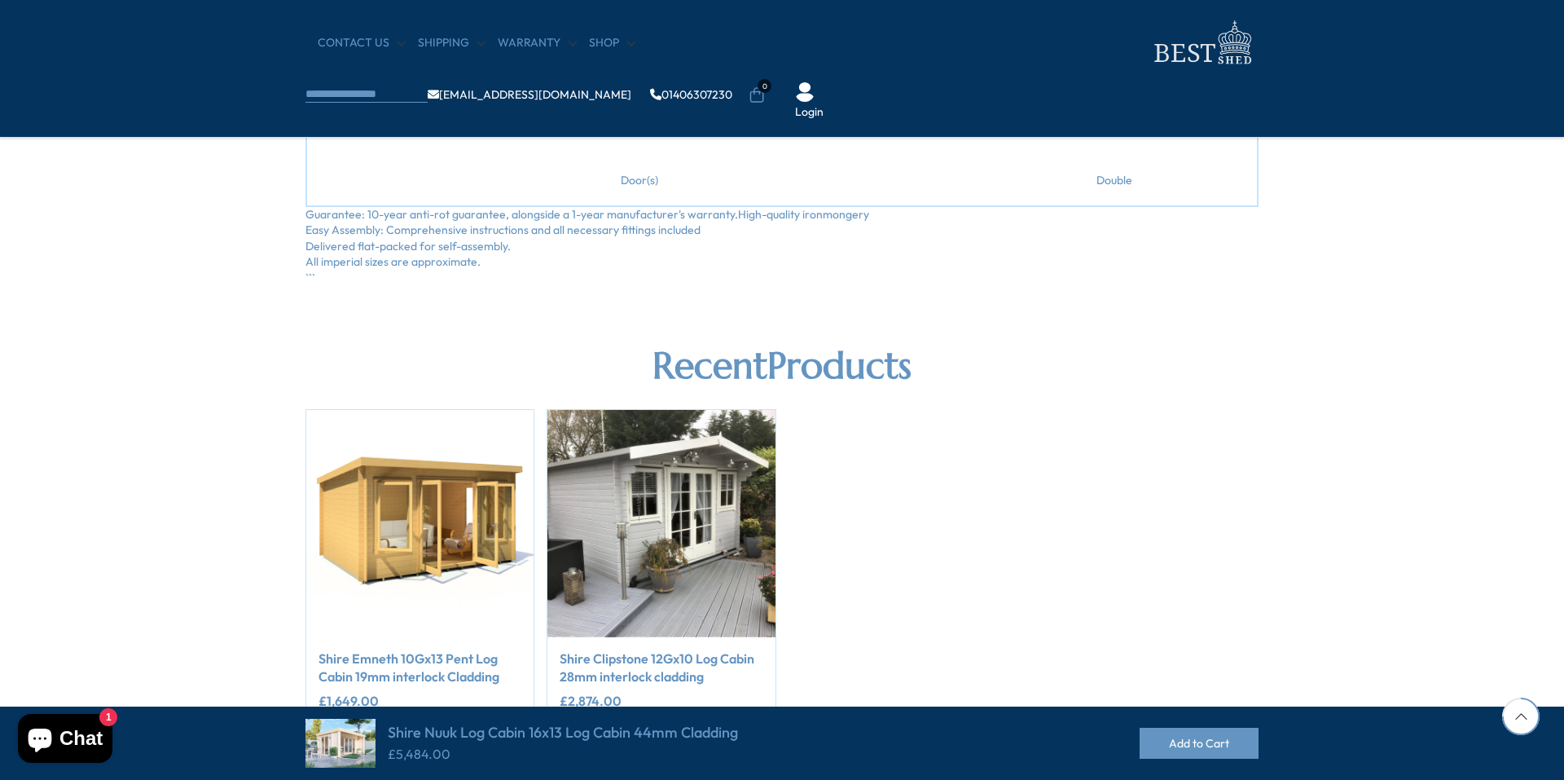
scroll to position [1434, 0]
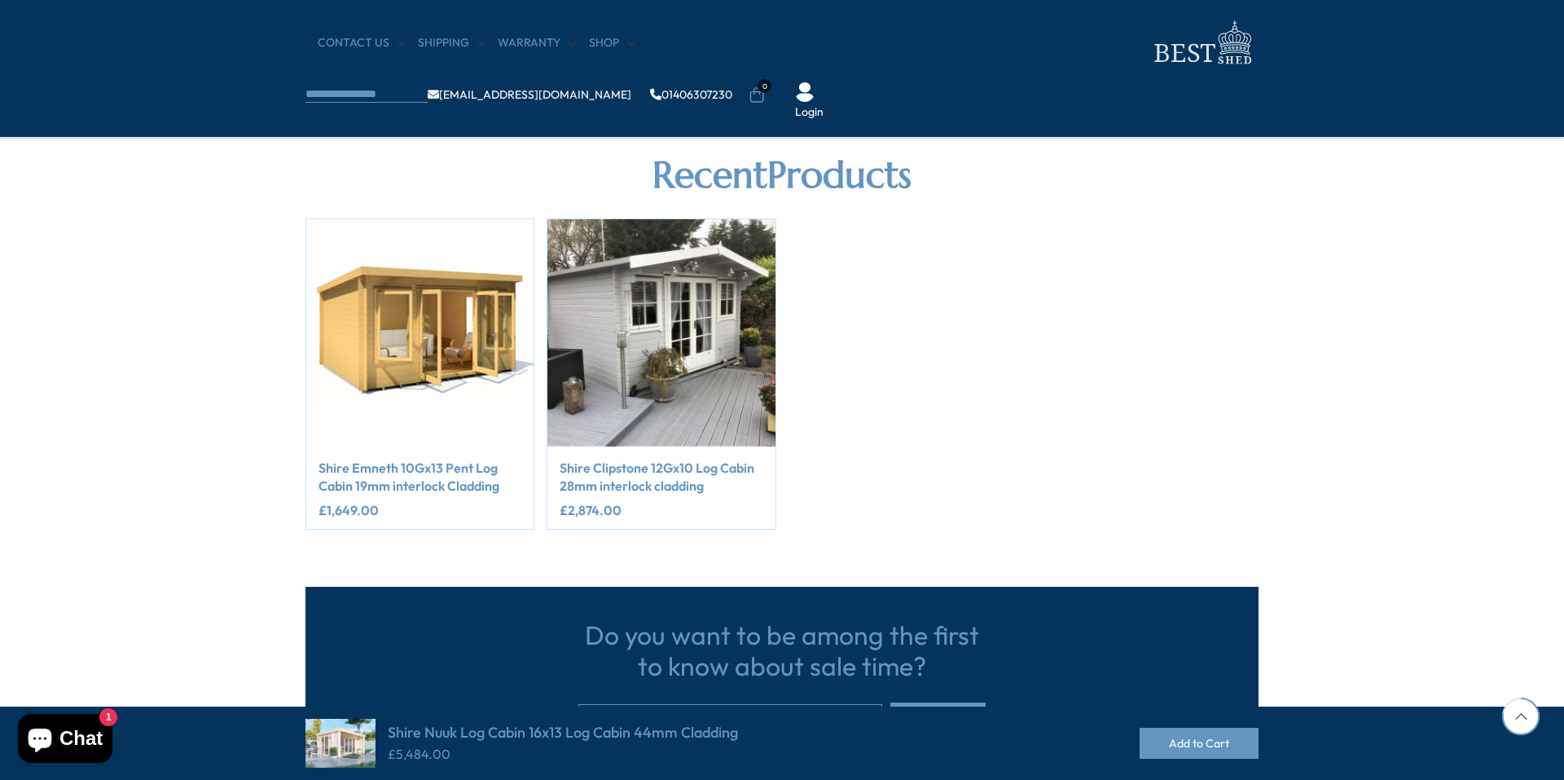
click at [666, 372] on img "2 / 2" at bounding box center [660, 332] width 227 height 227
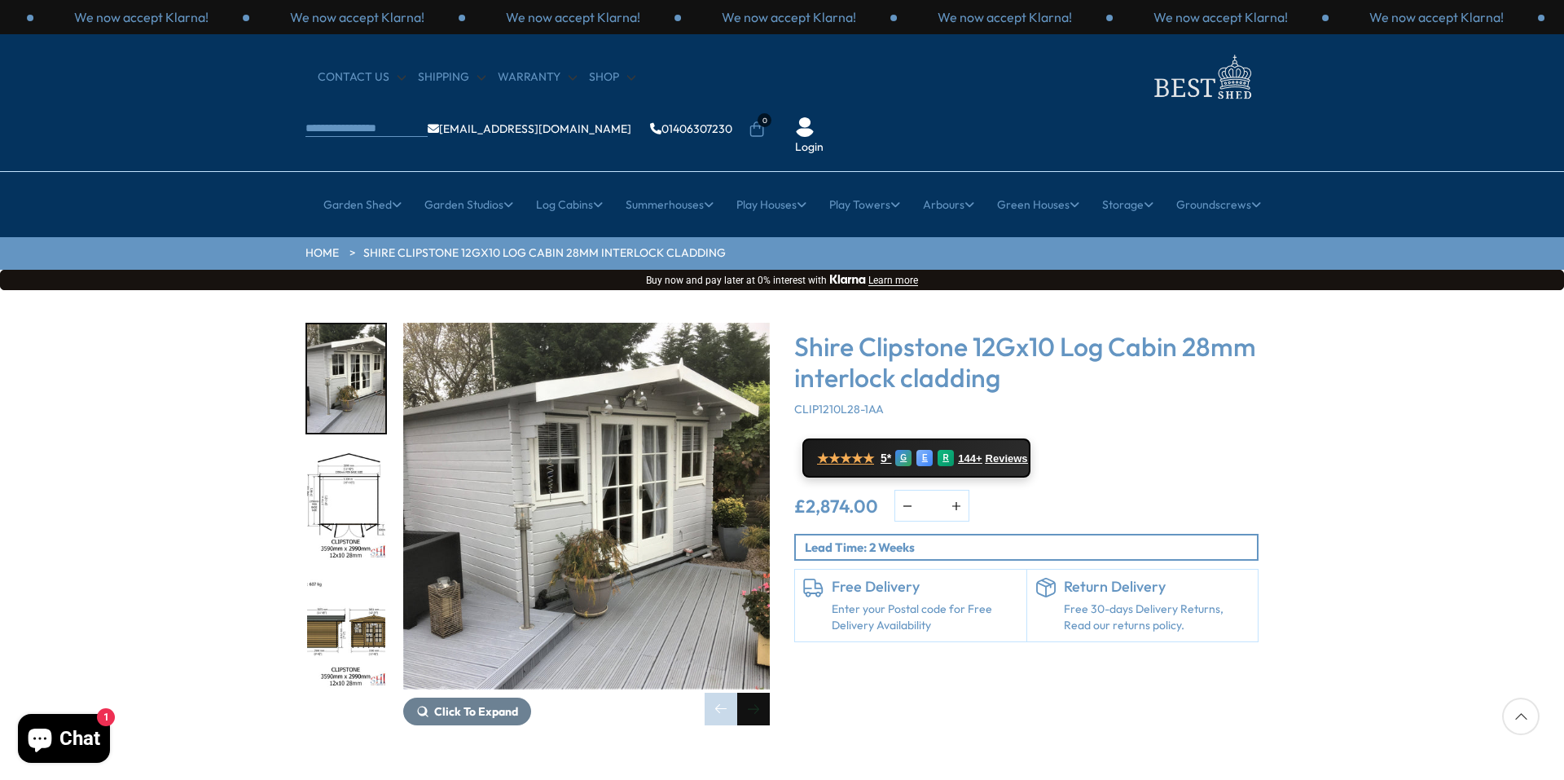
click at [754, 692] on div "Next slide" at bounding box center [753, 708] width 33 height 33
